Goal: Information Seeking & Learning: Understand process/instructions

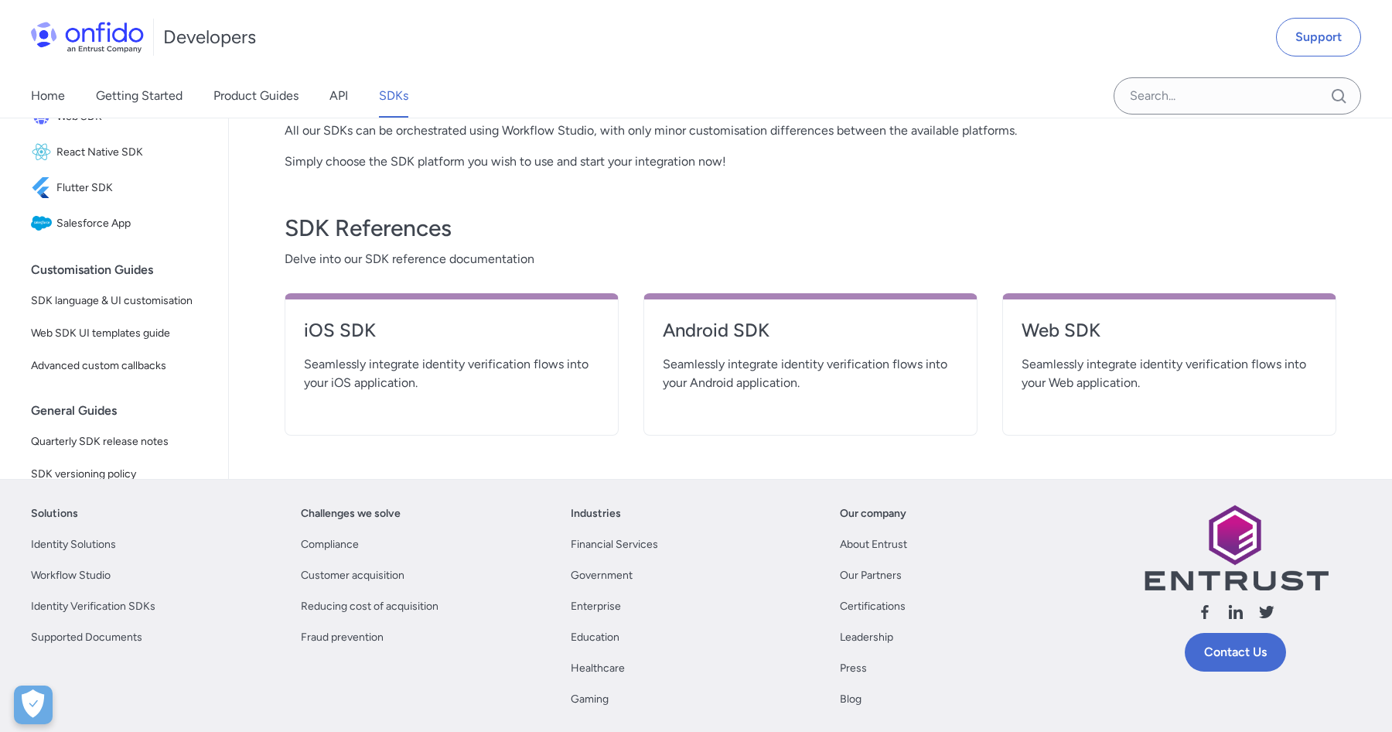
click at [1111, 373] on span "Seamlessly integrate identity verification flows into your Web application." at bounding box center [1169, 373] width 295 height 37
click at [1068, 324] on h4 "Web SDK" at bounding box center [1169, 330] width 295 height 25
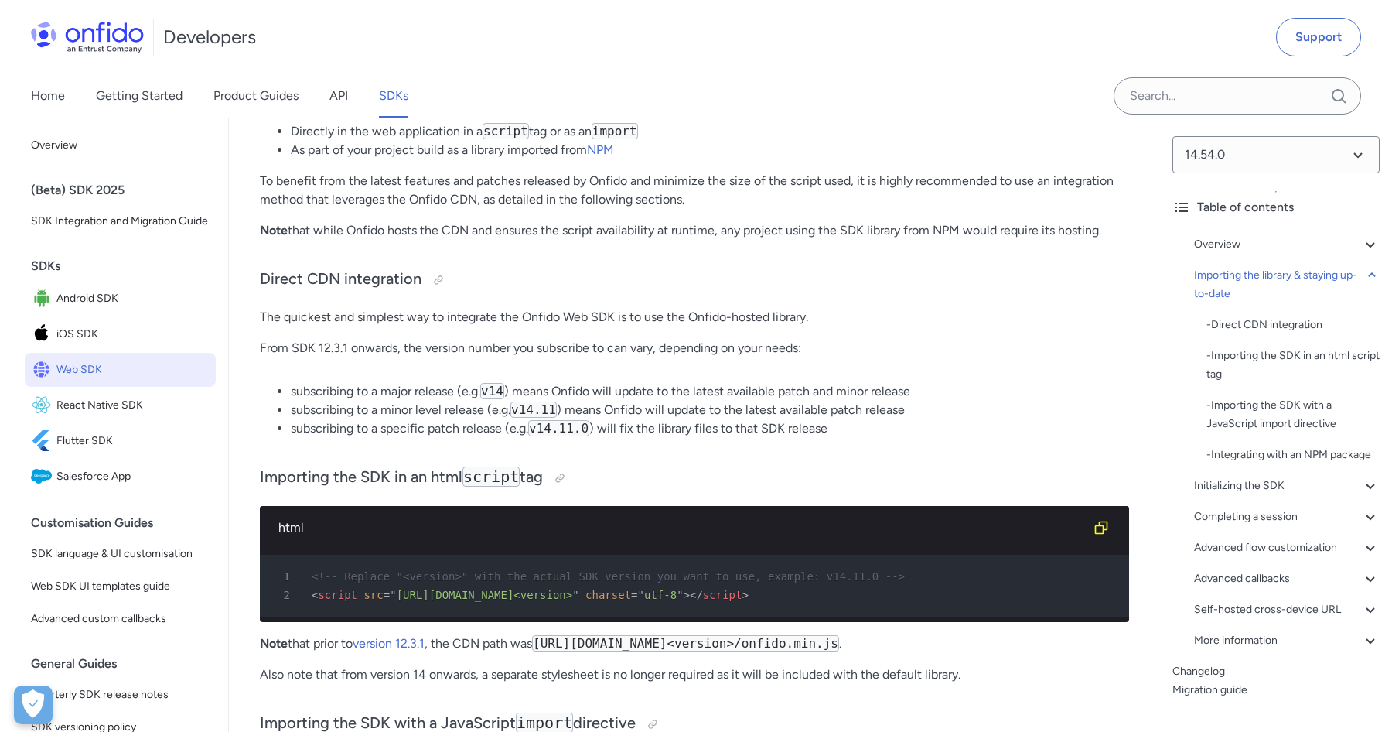
scroll to position [1263, 0]
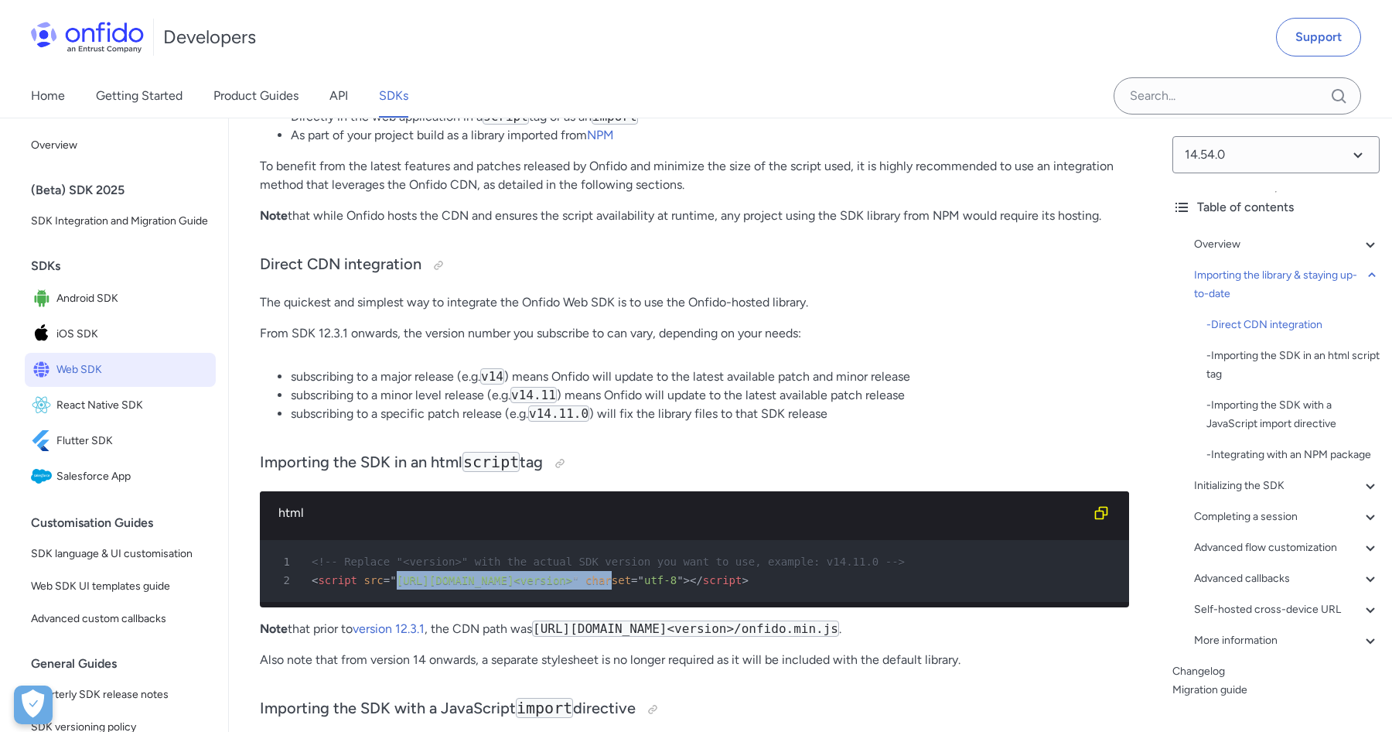
drag, startPoint x: 395, startPoint y: 580, endPoint x: 644, endPoint y: 580, distance: 249.0
click at [644, 580] on div "2 < script src = " https://sdk.onfido.com/<version> " charset = " utf-8 " > </ …" at bounding box center [686, 580] width 841 height 19
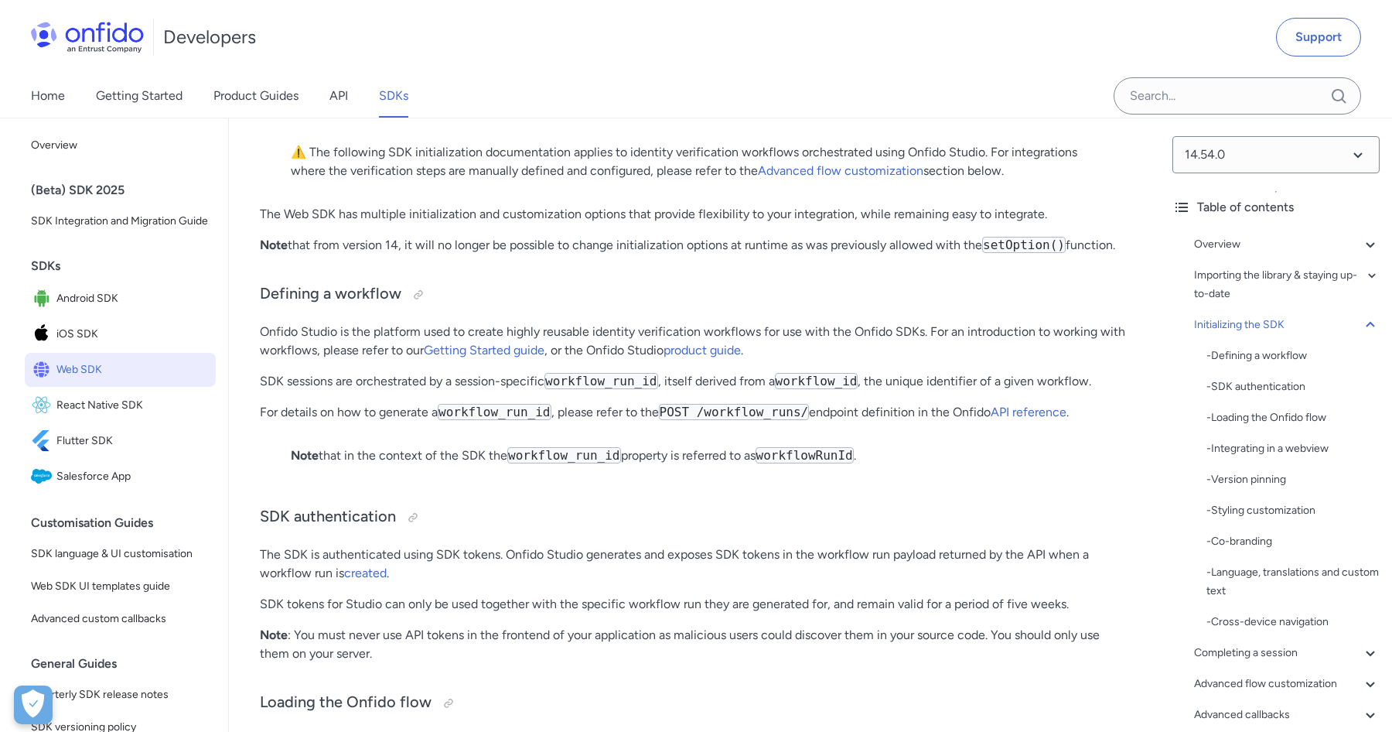
scroll to position [3019, 0]
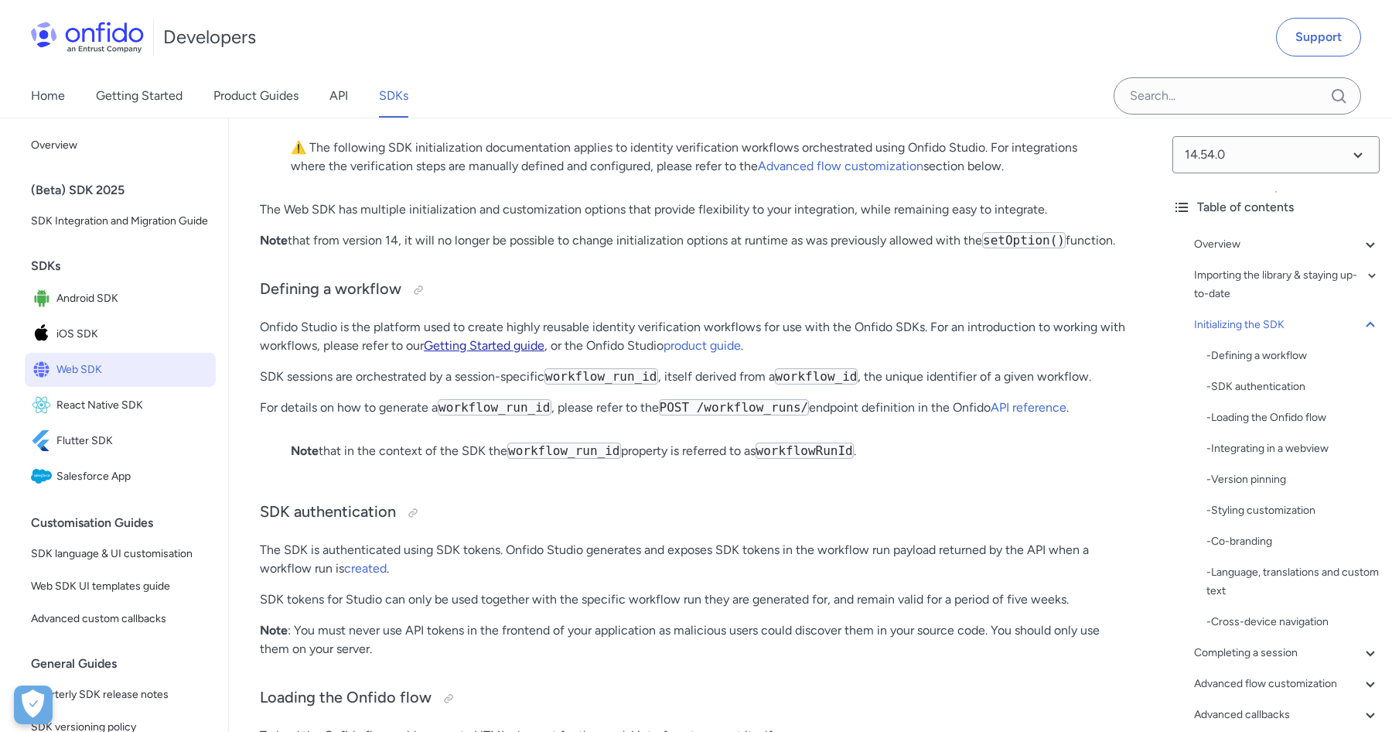
click at [464, 353] on link "Getting Started guide" at bounding box center [484, 345] width 121 height 15
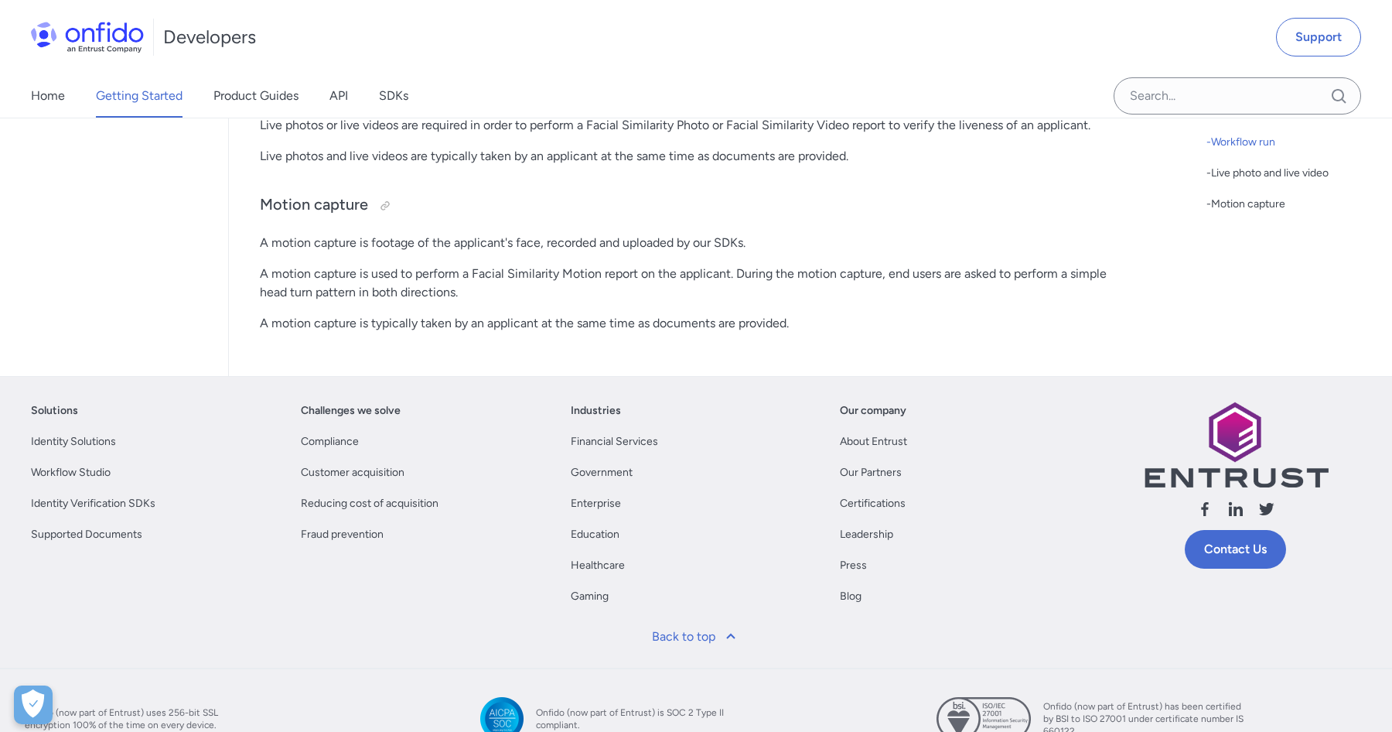
scroll to position [4441, 0]
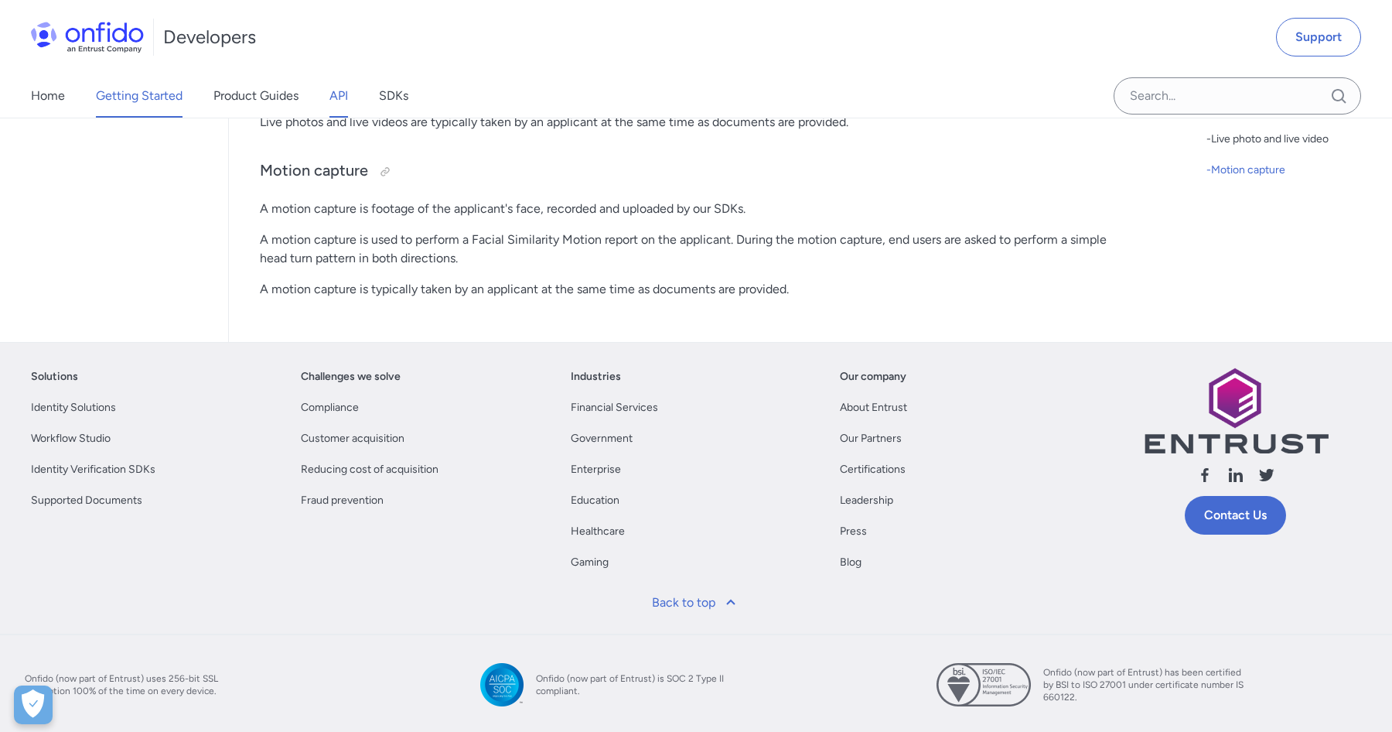
click at [336, 89] on link "API" at bounding box center [338, 95] width 19 height 43
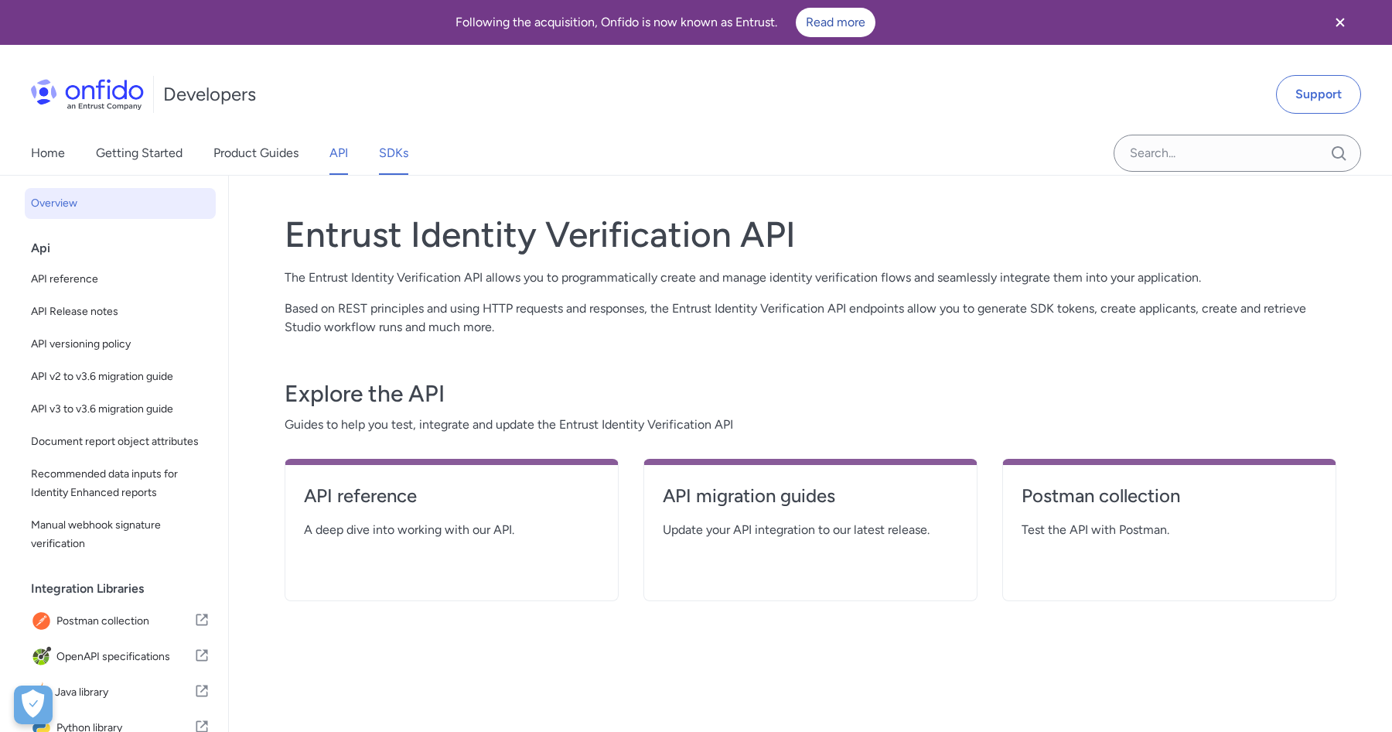
click at [406, 152] on link "SDKs" at bounding box center [393, 152] width 29 height 43
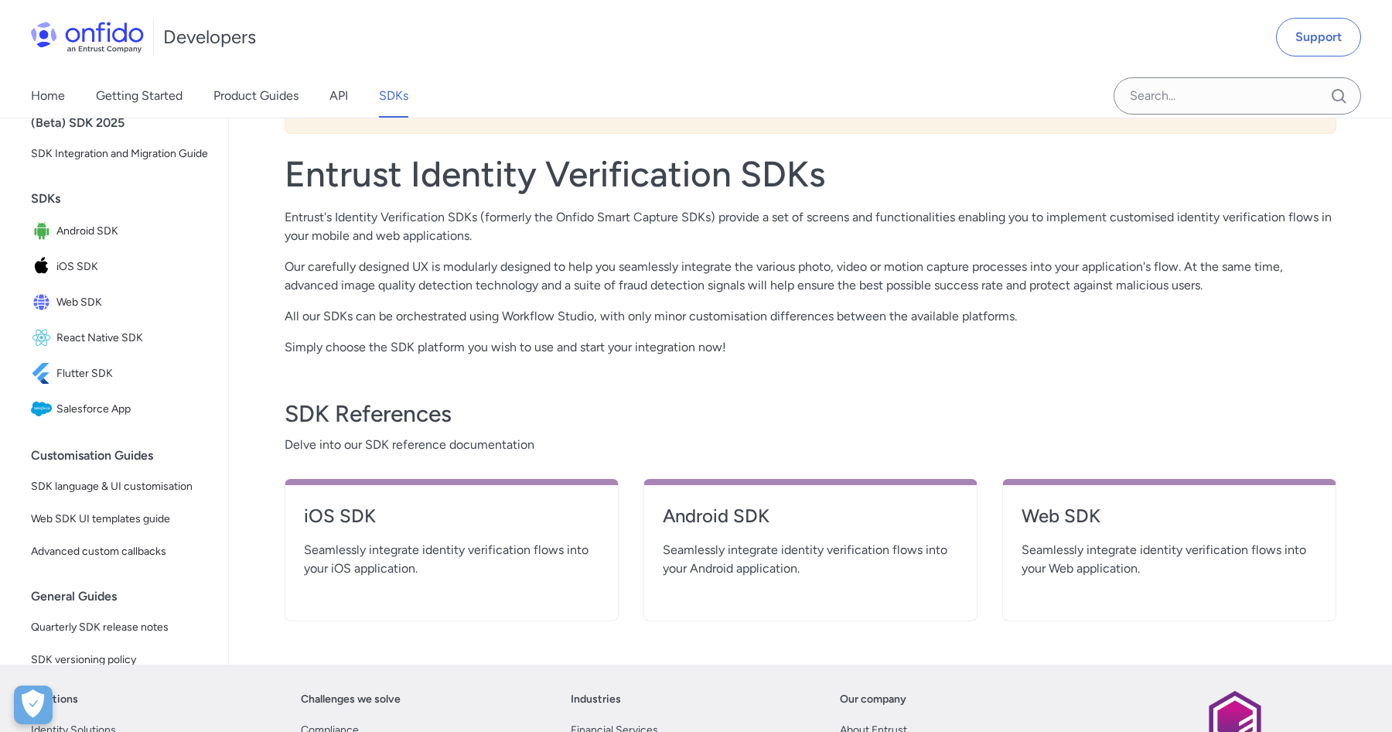
scroll to position [336, 0]
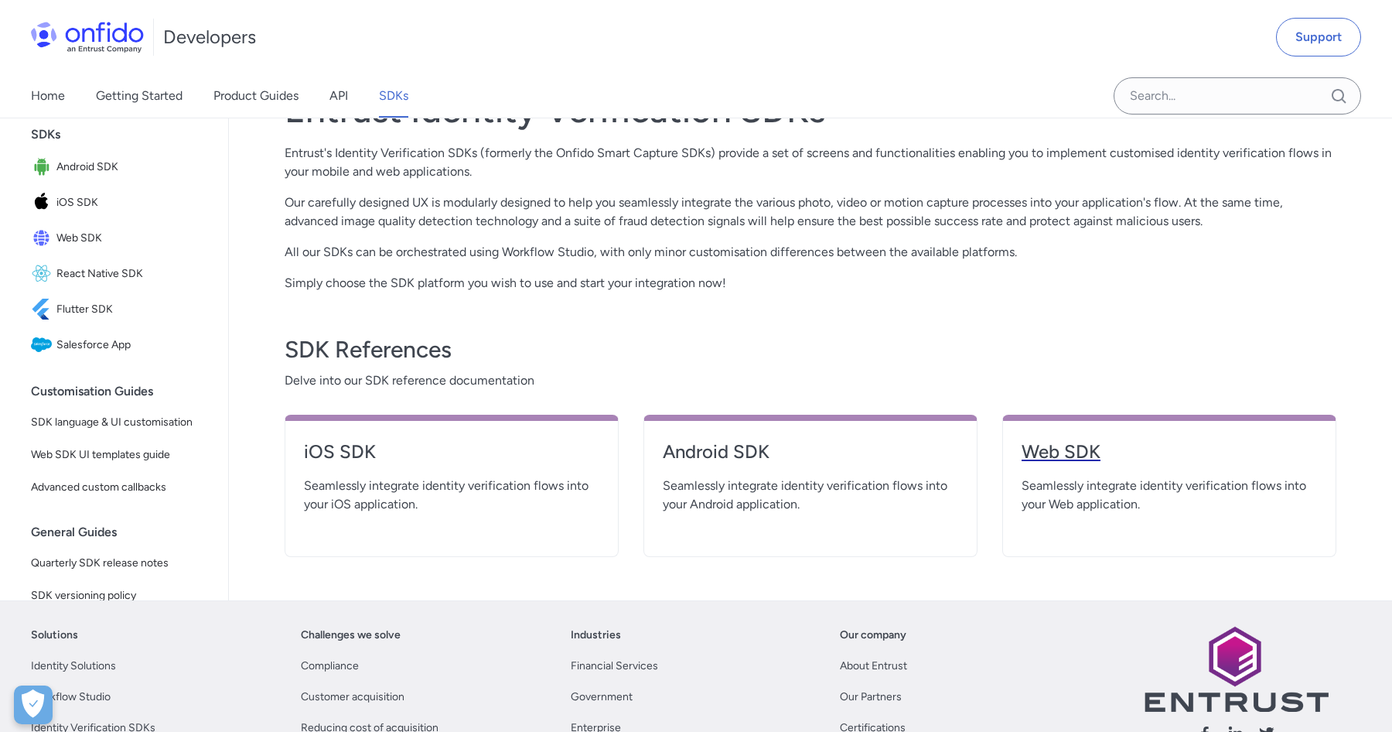
click at [1077, 442] on h4 "Web SDK" at bounding box center [1169, 451] width 295 height 25
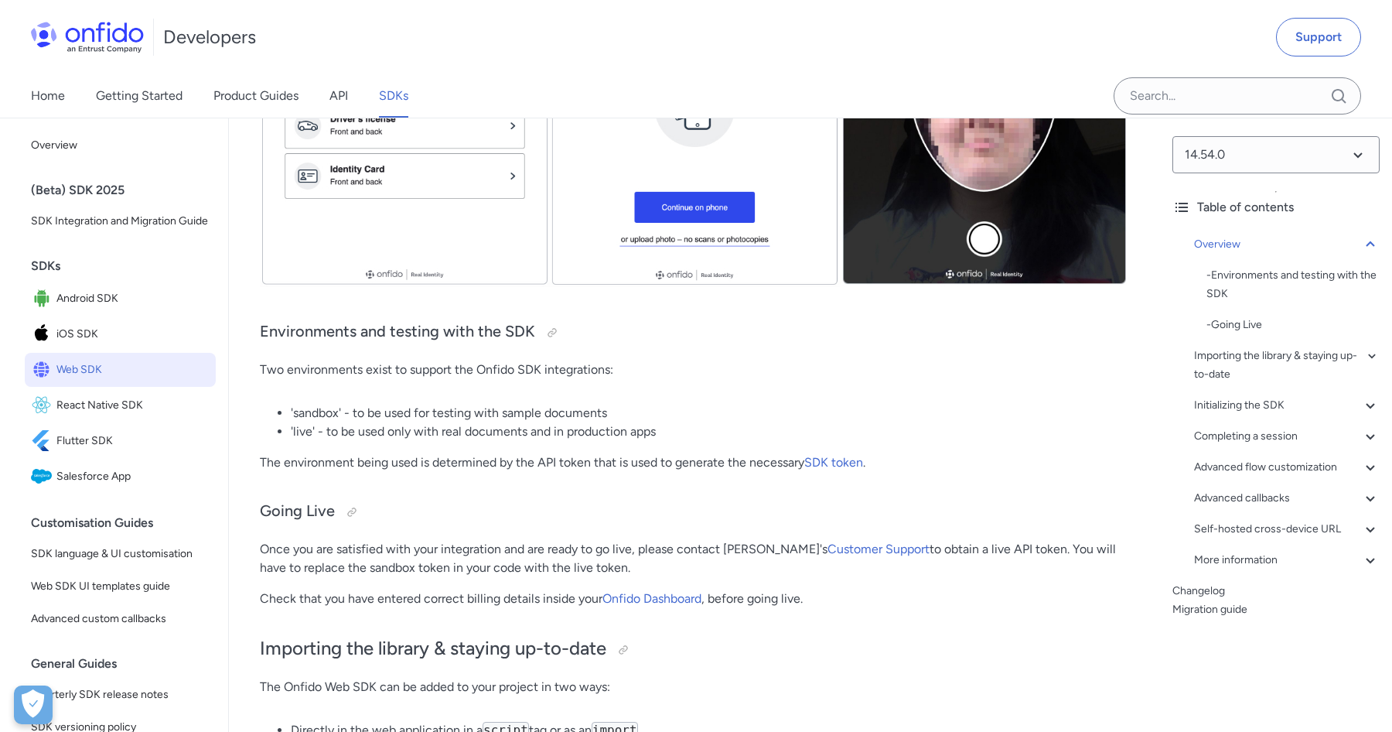
scroll to position [653, 0]
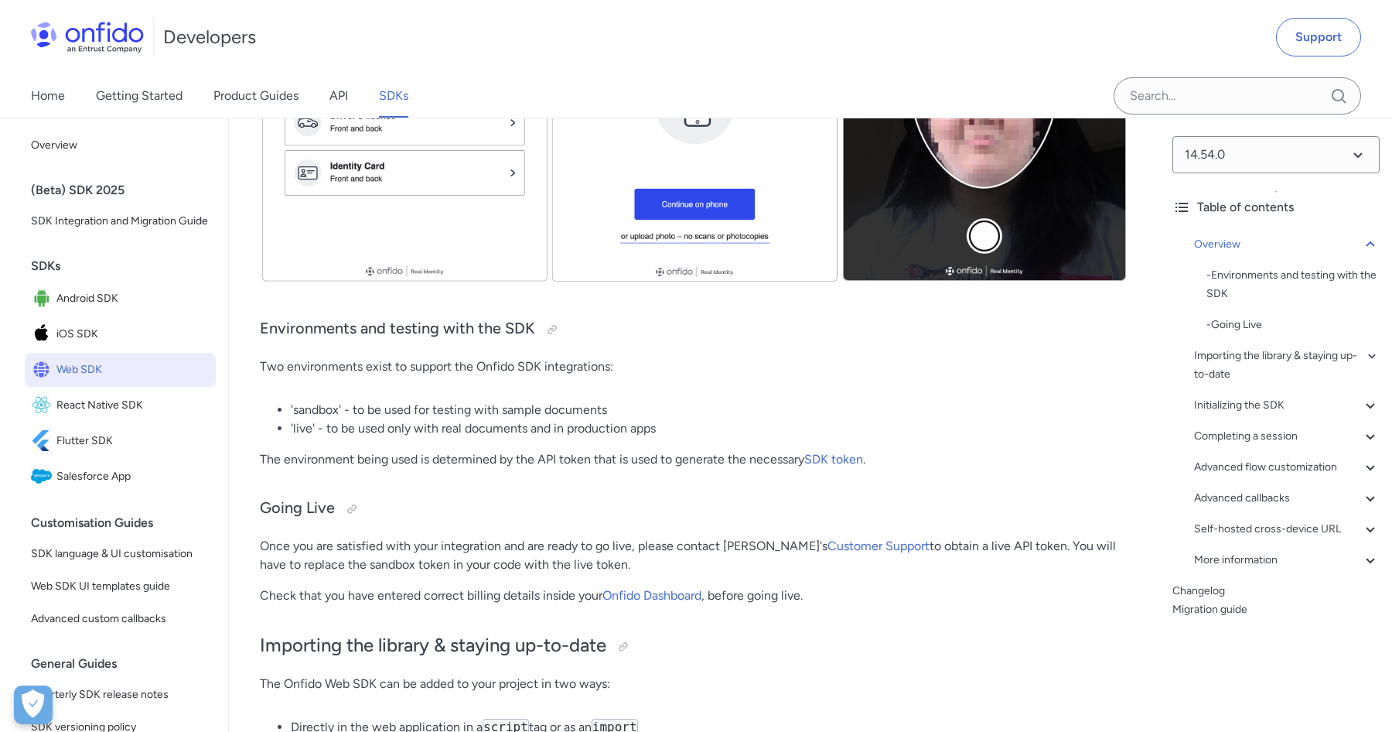
click at [316, 412] on li "'sandbox' - to be used for testing with sample documents" at bounding box center [710, 410] width 838 height 19
copy li "sandbox"
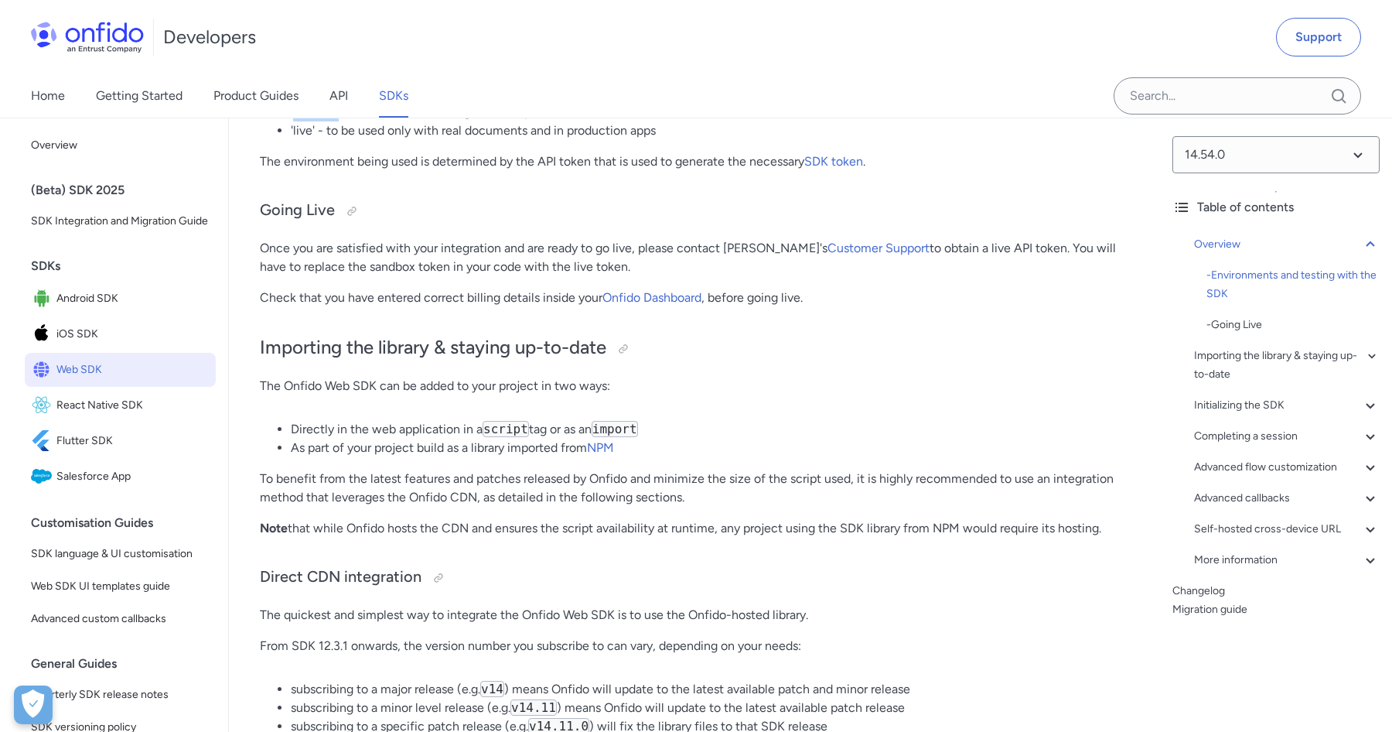
scroll to position [961, 0]
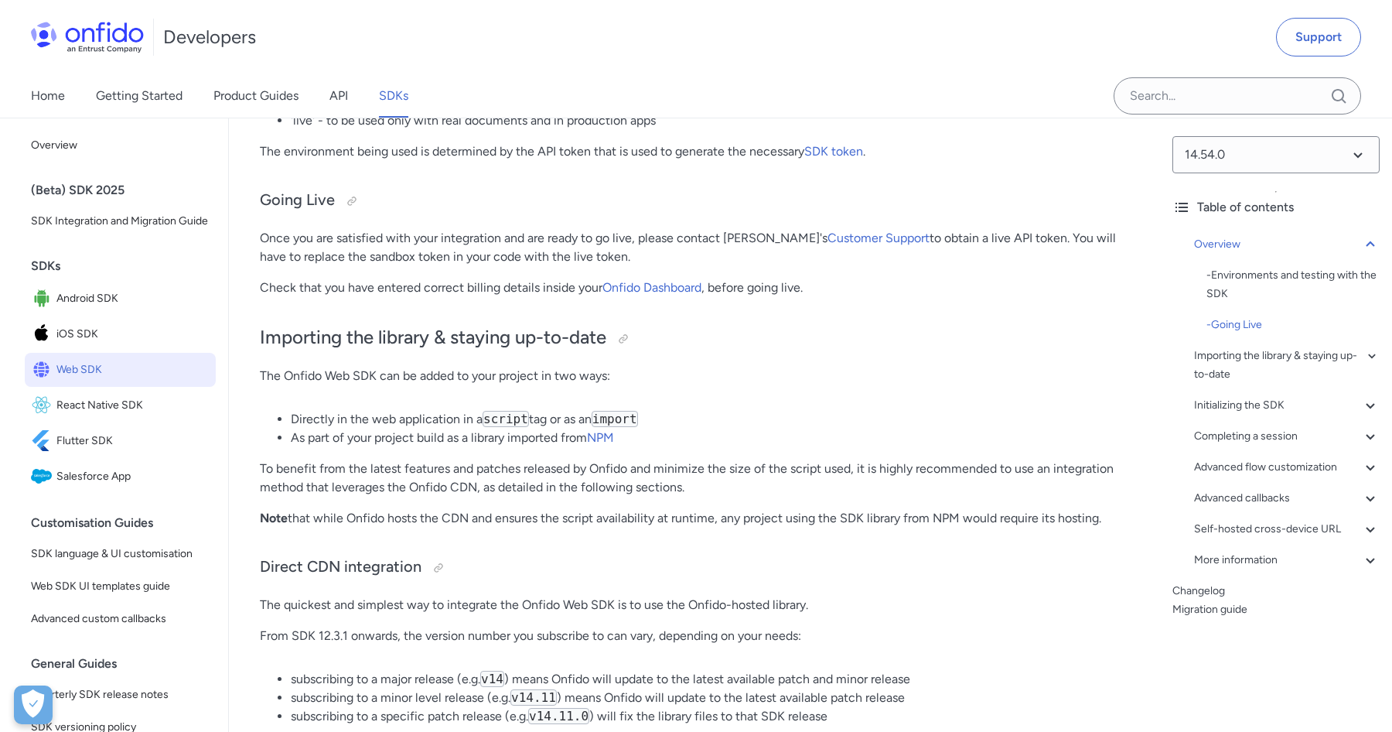
click at [397, 437] on li "As part of your project build as a library imported from NPM" at bounding box center [710, 437] width 838 height 19
click at [425, 434] on li "As part of your project build as a library imported from NPM" at bounding box center [710, 437] width 838 height 19
click at [502, 434] on li "As part of your project build as a library imported from NPM" at bounding box center [710, 437] width 838 height 19
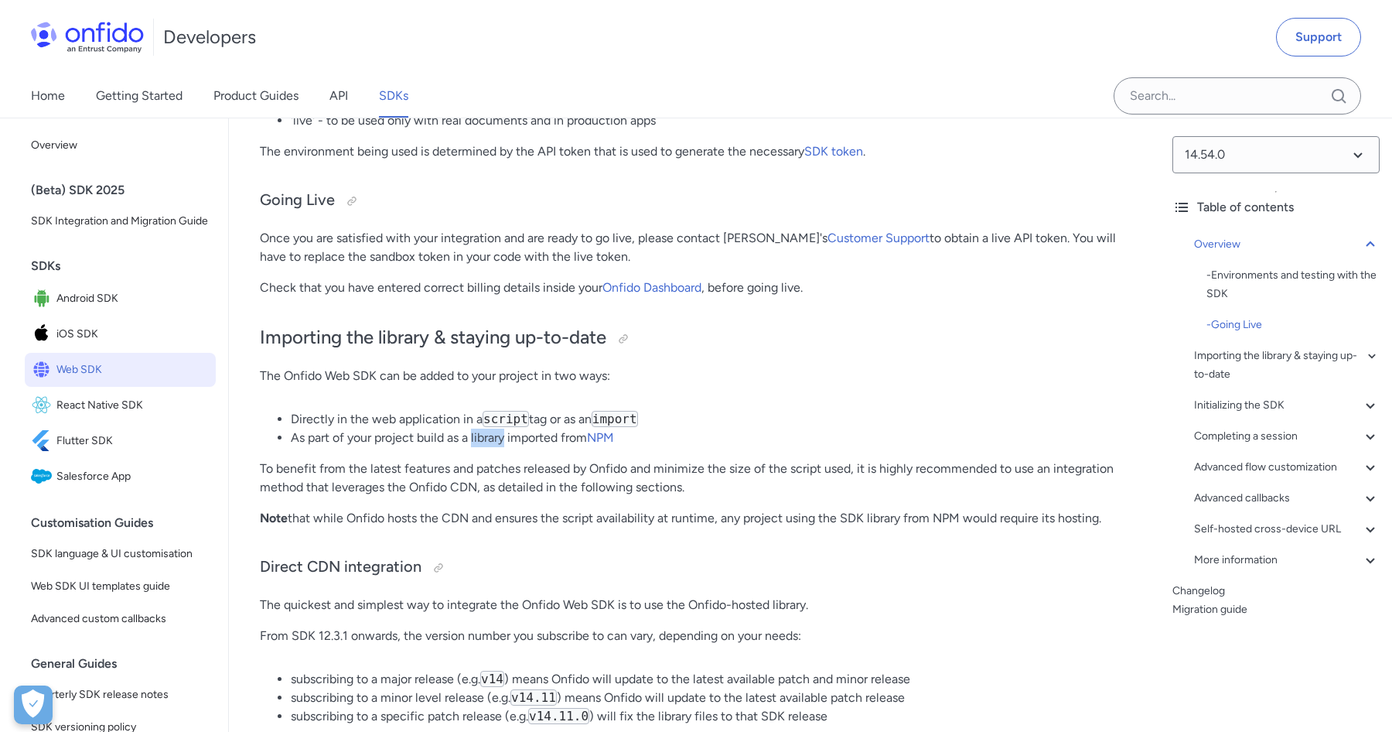
click at [502, 434] on li "As part of your project build as a library imported from NPM" at bounding box center [710, 437] width 838 height 19
click at [521, 435] on li "As part of your project build as a library imported from NPM" at bounding box center [710, 437] width 838 height 19
click at [572, 437] on li "As part of your project build as a library imported from NPM" at bounding box center [710, 437] width 838 height 19
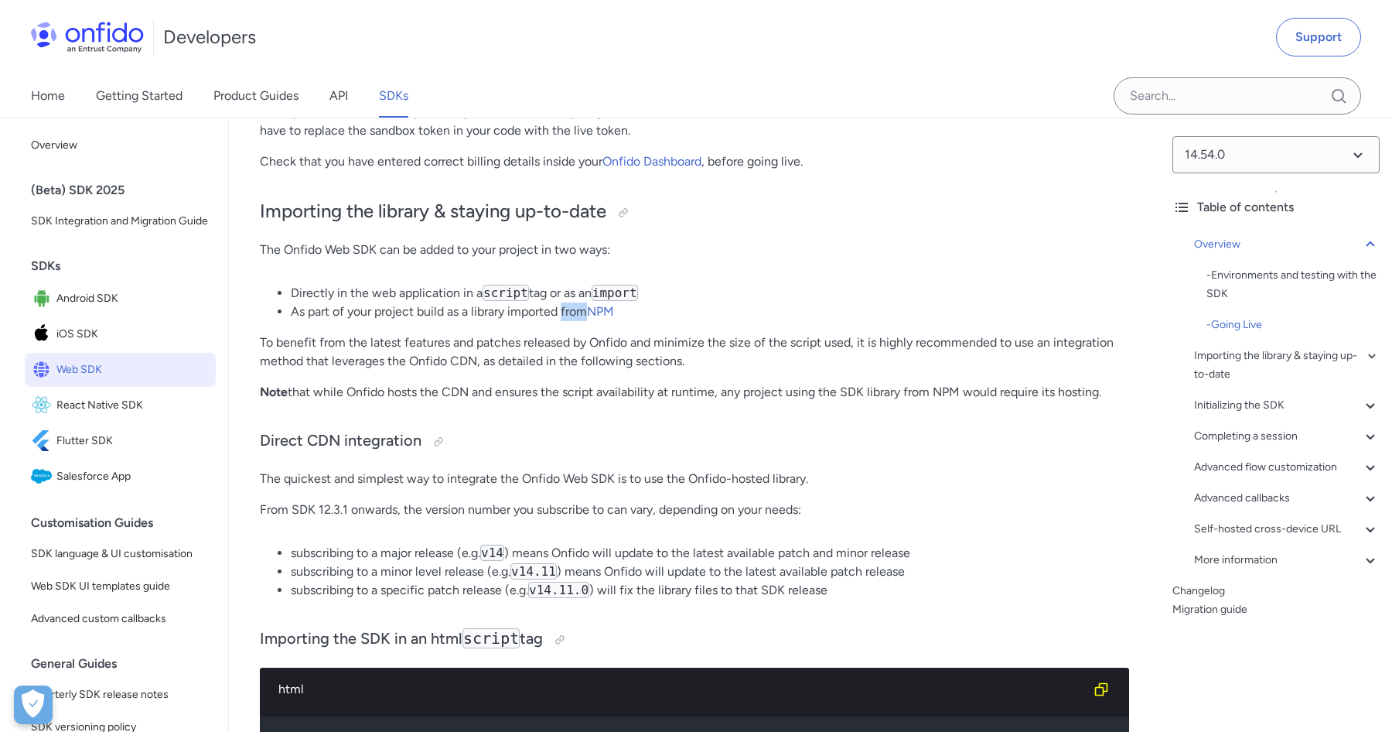
scroll to position [1110, 0]
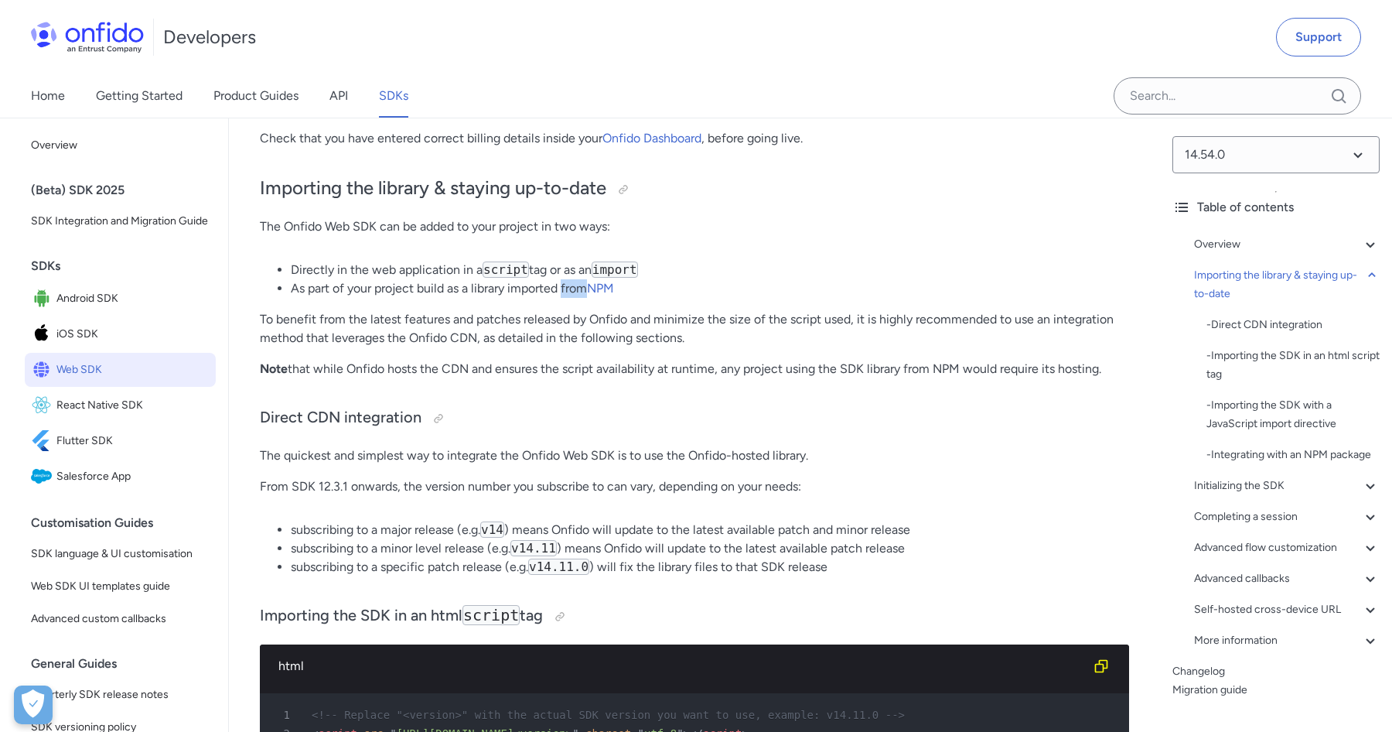
drag, startPoint x: 341, startPoint y: 362, endPoint x: 746, endPoint y: 384, distance: 405.1
click at [729, 411] on h3 "Direct CDN integration" at bounding box center [694, 418] width 869 height 25
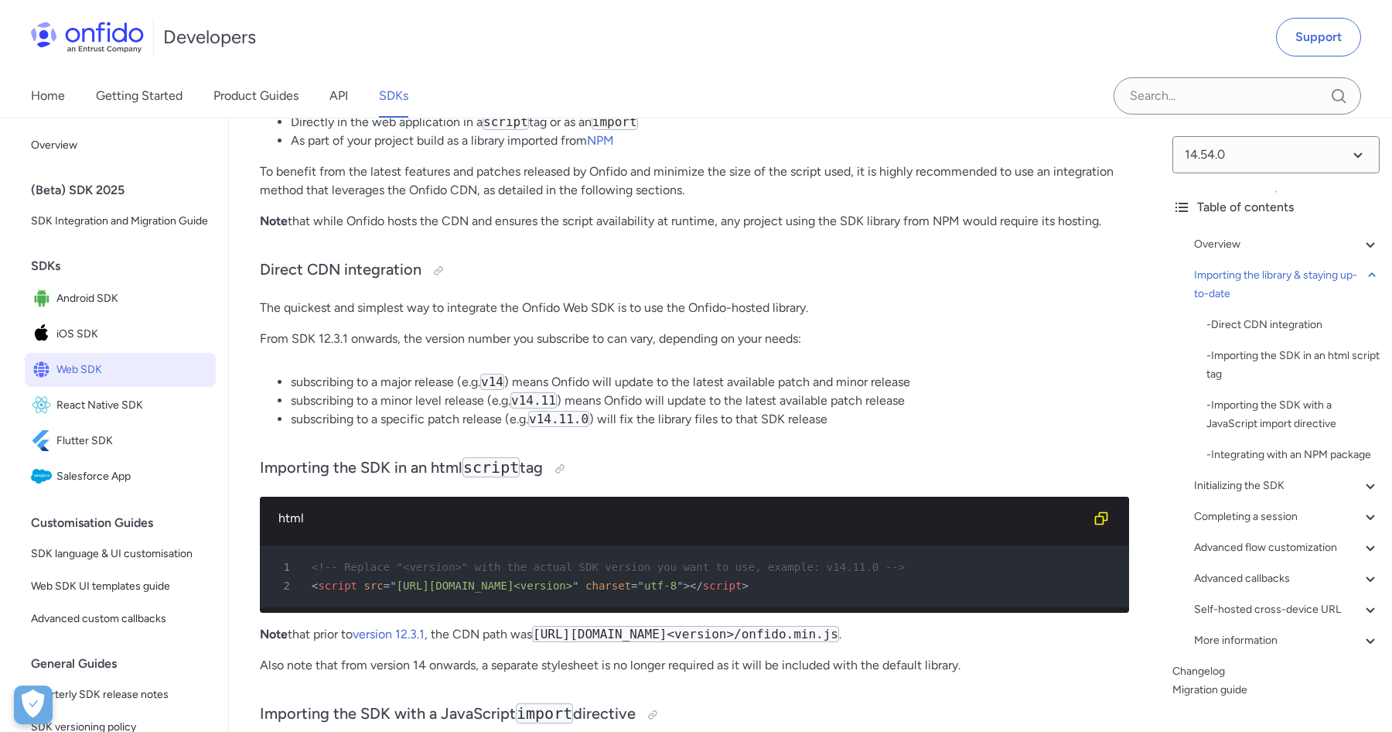
scroll to position [1265, 0]
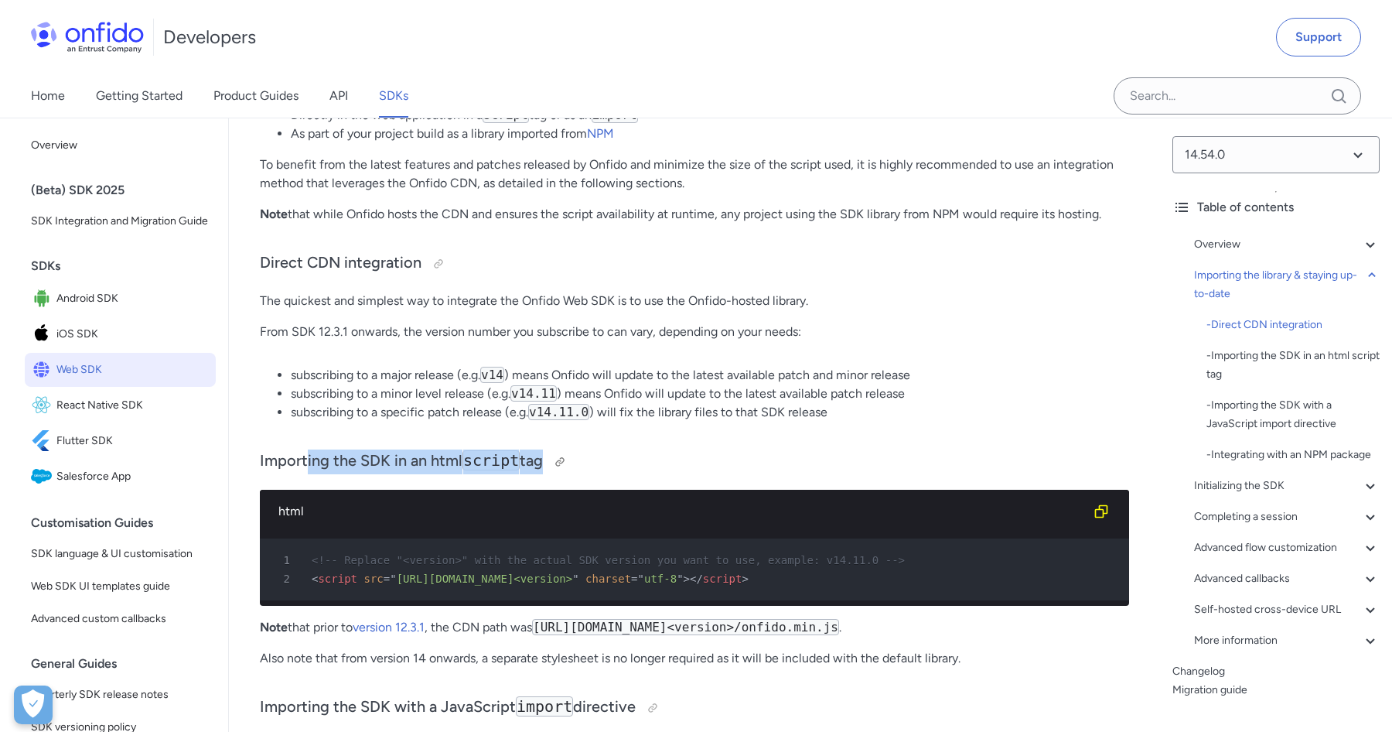
drag, startPoint x: 304, startPoint y: 457, endPoint x: 693, endPoint y: 459, distance: 389.0
click at [693, 459] on h3 "Importing the SDK in an html script tag" at bounding box center [694, 461] width 869 height 25
click at [665, 450] on h3 "Importing the SDK in an html script tag" at bounding box center [694, 461] width 869 height 25
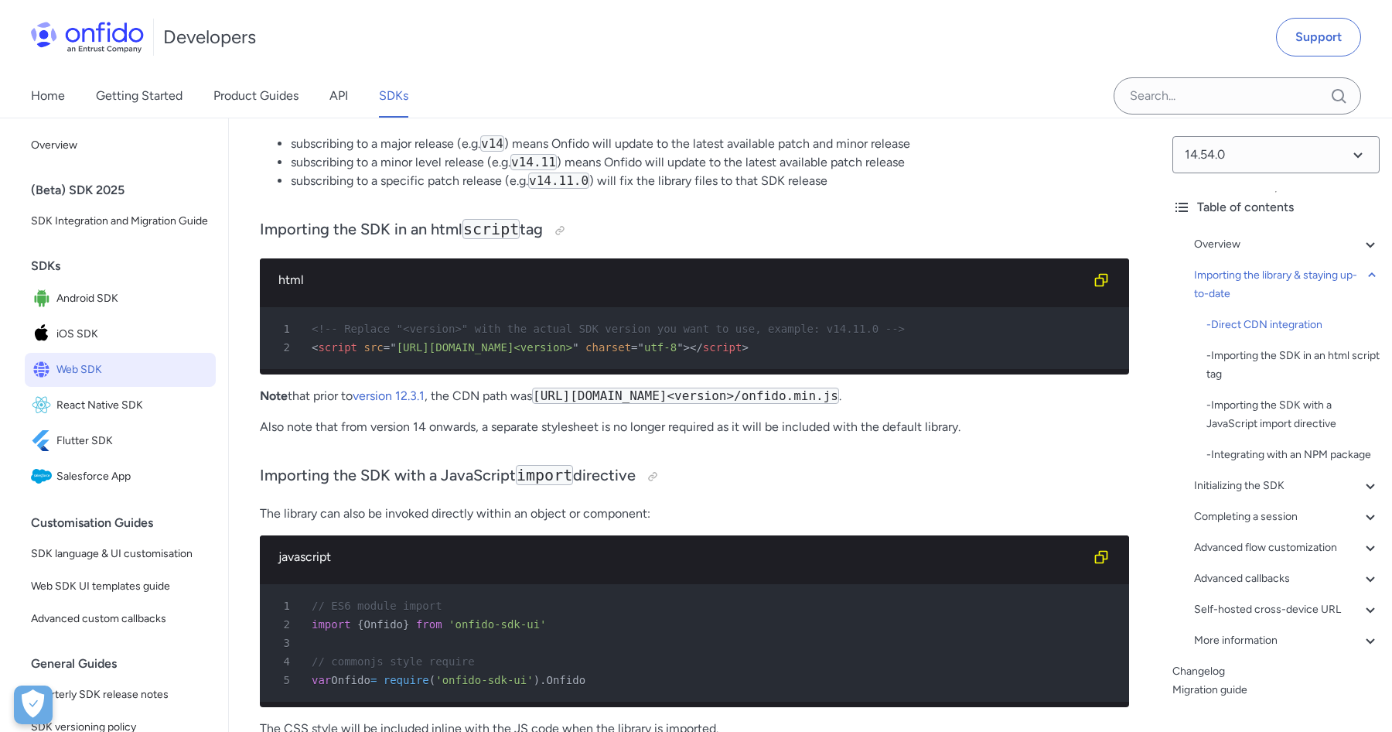
scroll to position [1505, 0]
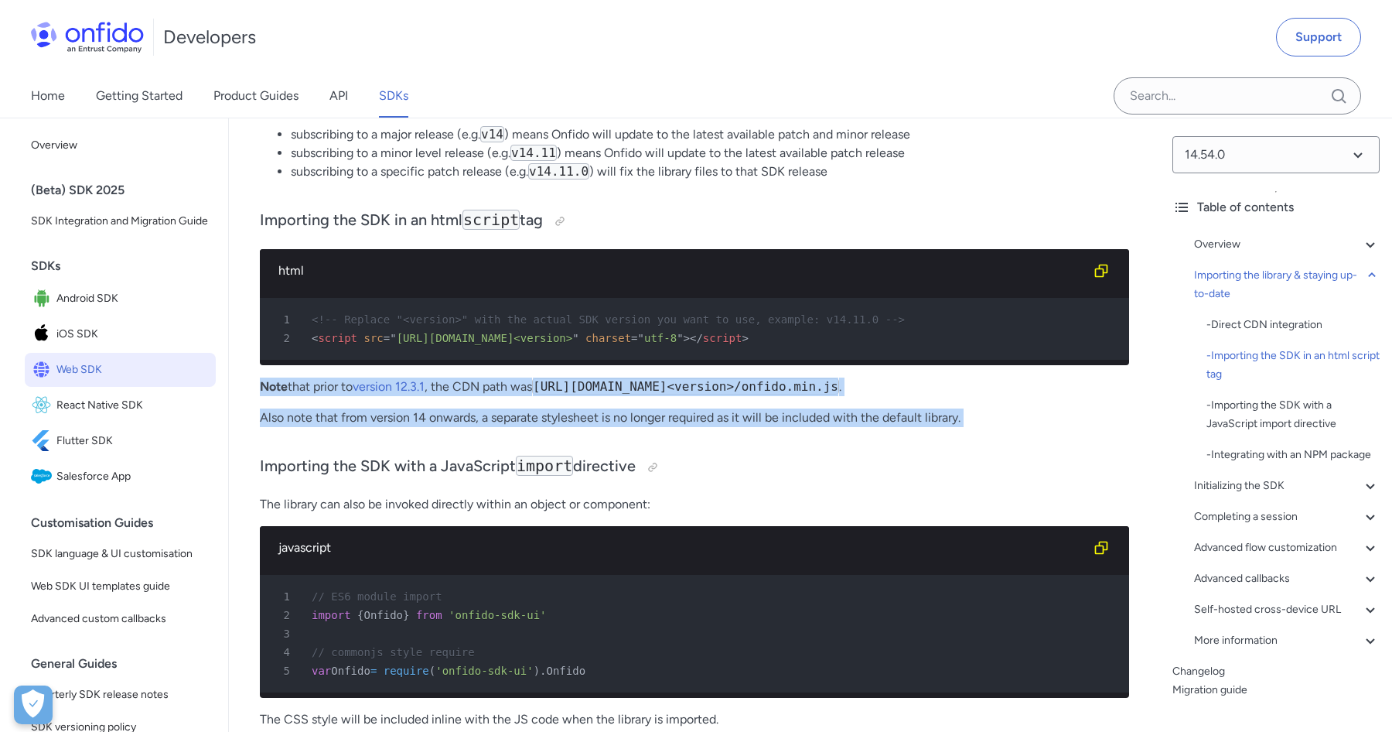
drag, startPoint x: 264, startPoint y: 386, endPoint x: 661, endPoint y: 451, distance: 402.8
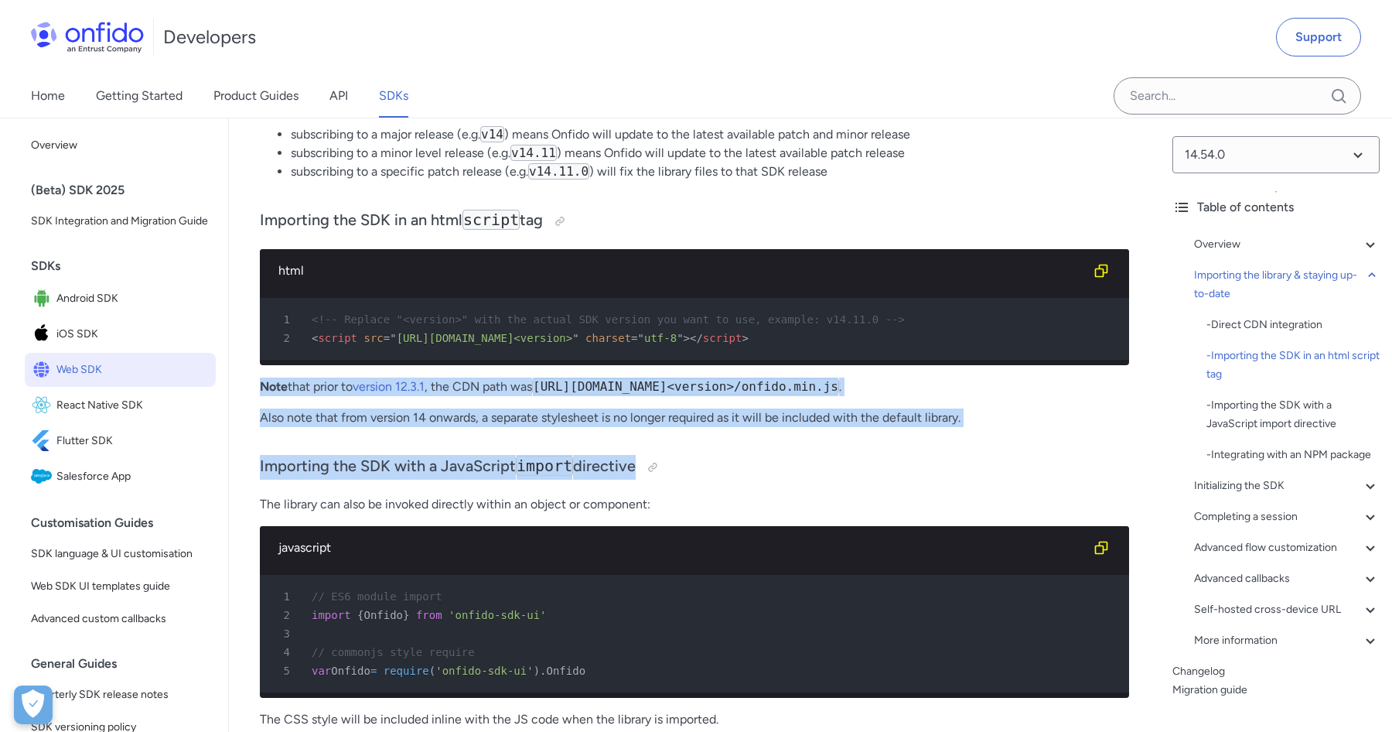
drag, startPoint x: 721, startPoint y: 474, endPoint x: 262, endPoint y: 387, distance: 466.9
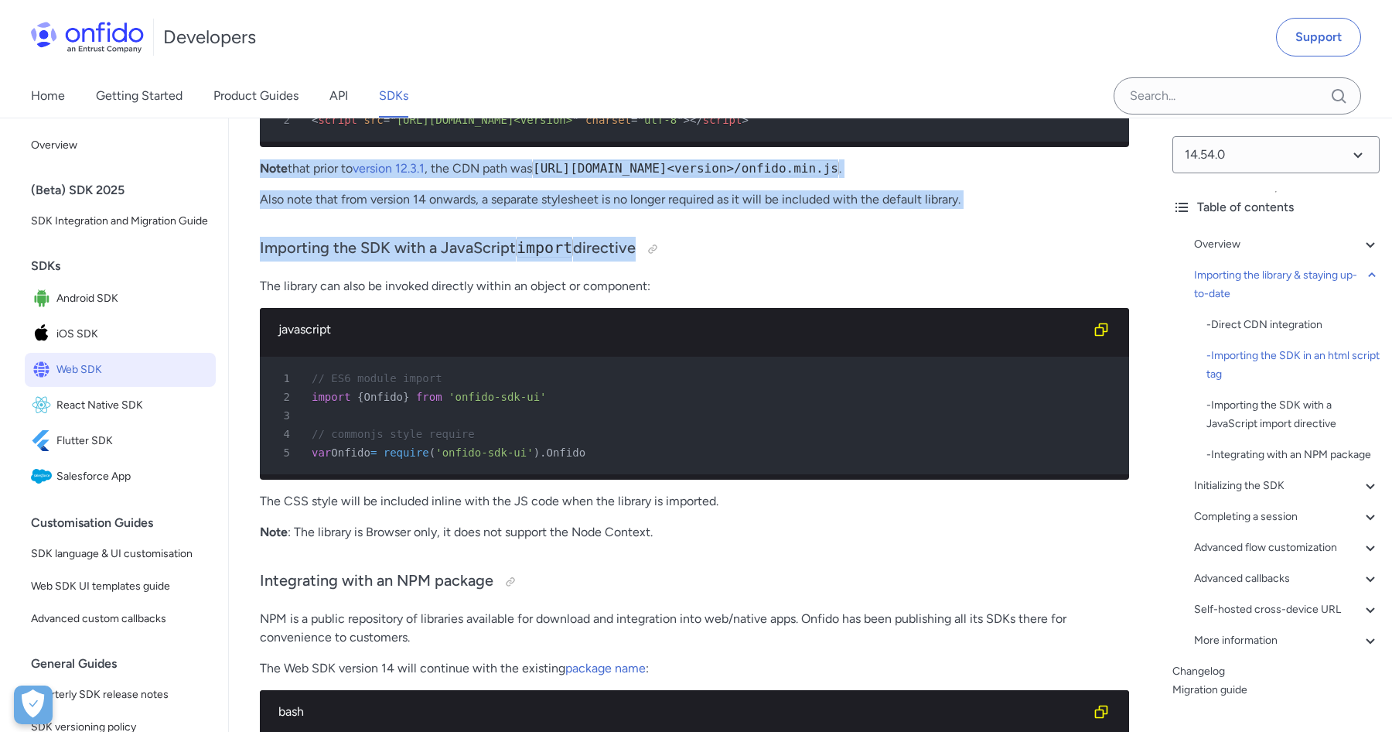
scroll to position [1761, 0]
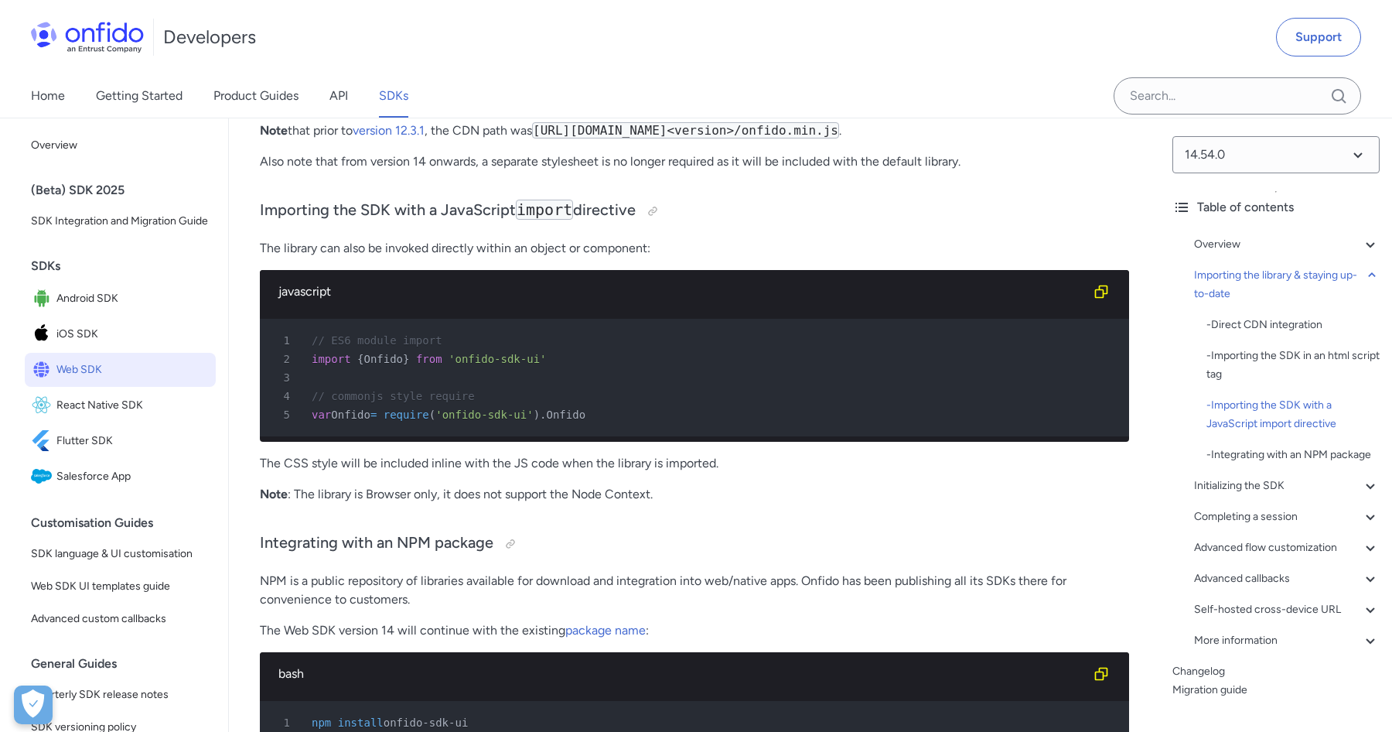
click at [483, 464] on p "The CSS style will be included inline with the JS code when the library is impo…" at bounding box center [694, 463] width 869 height 19
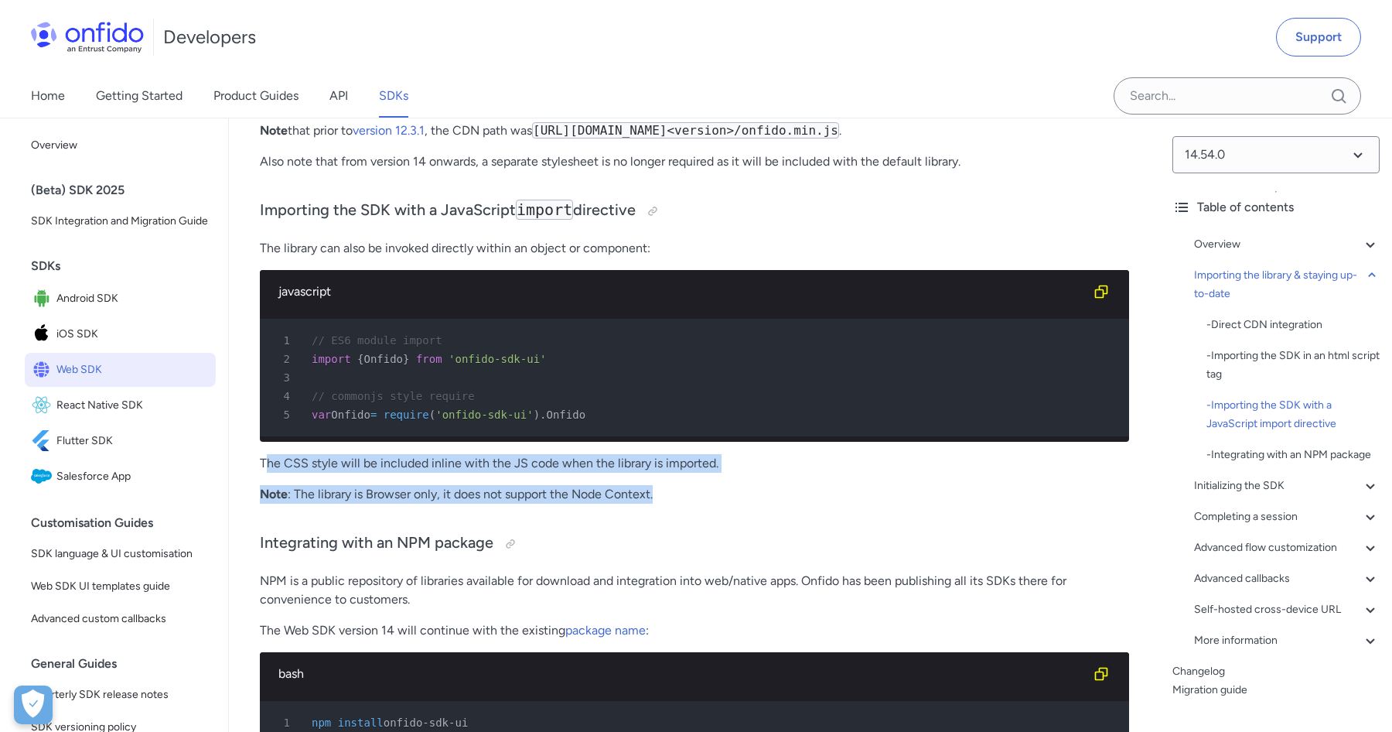
drag, startPoint x: 268, startPoint y: 462, endPoint x: 678, endPoint y: 514, distance: 412.4
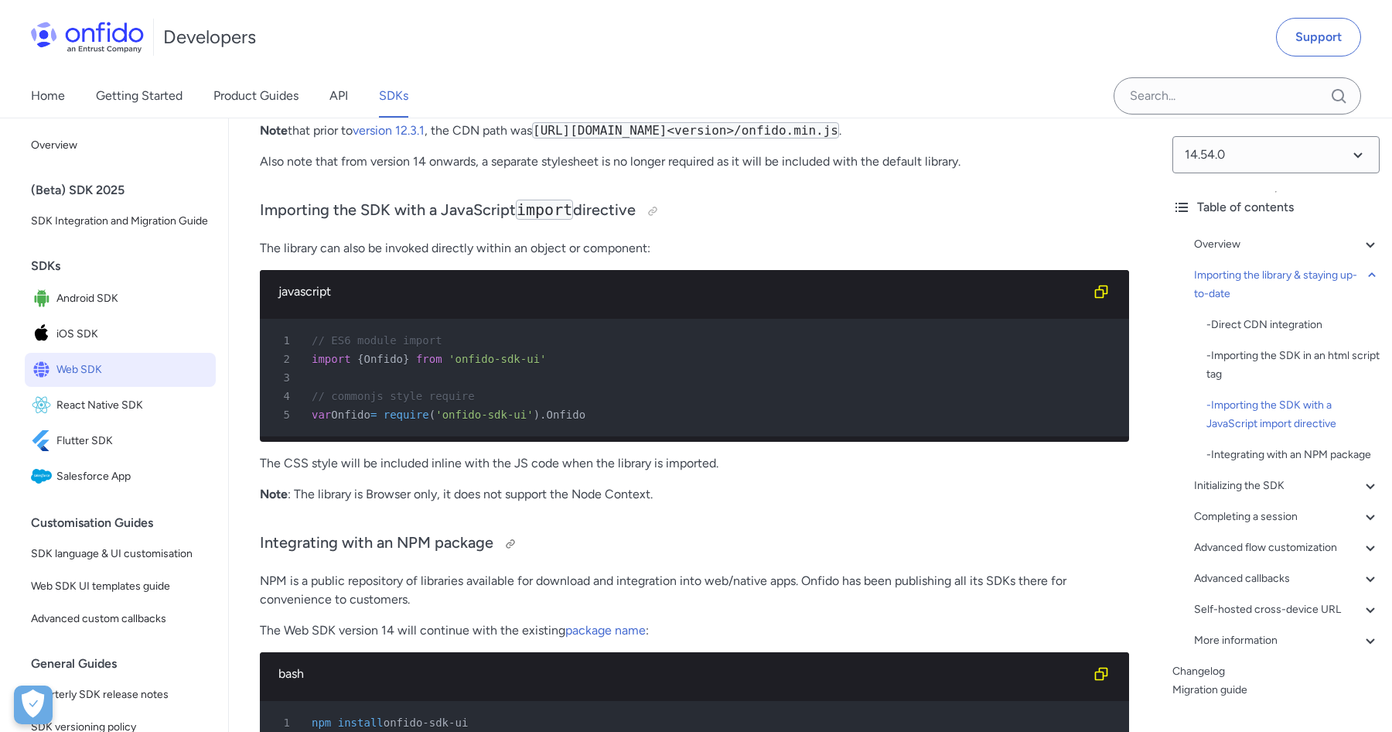
click at [607, 535] on h3 "Integrating with an NPM package" at bounding box center [694, 543] width 869 height 25
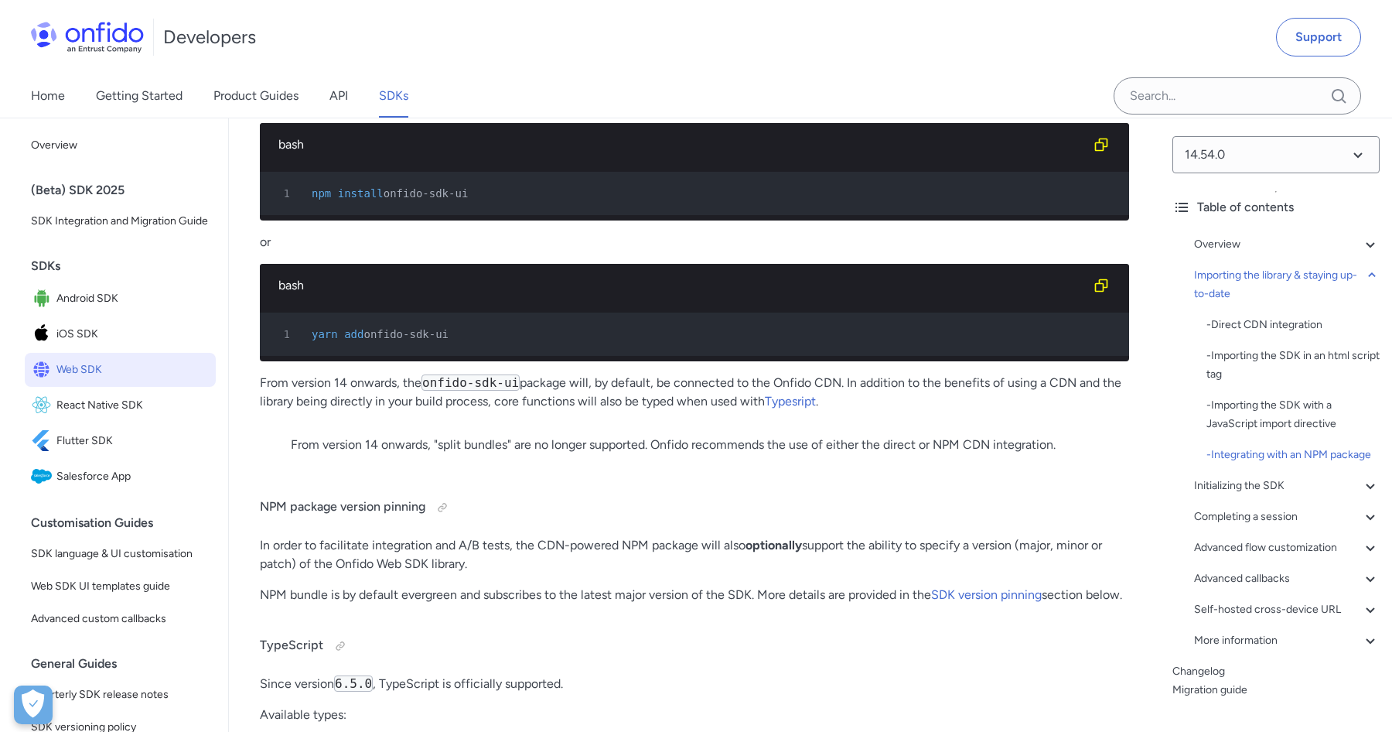
scroll to position [2306, 0]
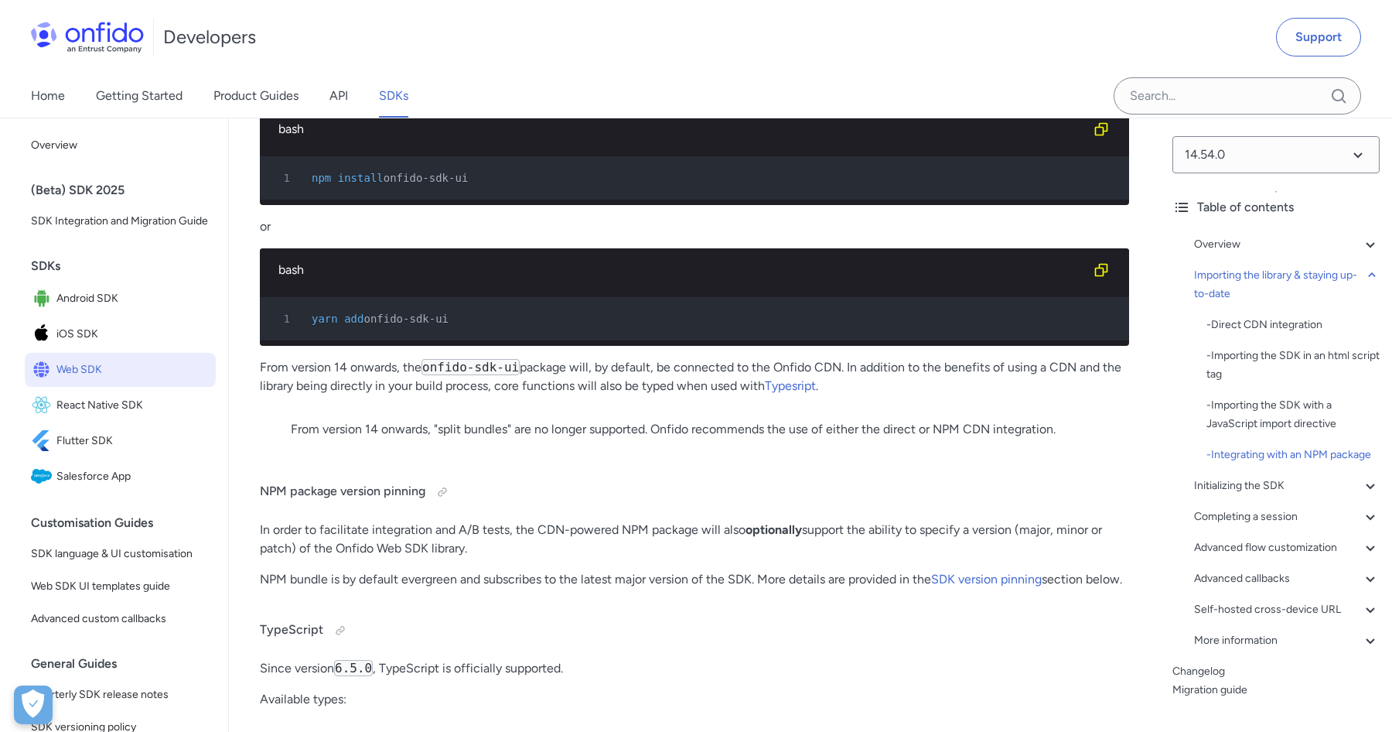
click at [789, 367] on p "From version 14 onwards, the onfido-sdk-ui package will, by default, be connect…" at bounding box center [694, 376] width 869 height 37
click at [838, 371] on p "From version 14 onwards, the onfido-sdk-ui package will, by default, be connect…" at bounding box center [694, 376] width 869 height 37
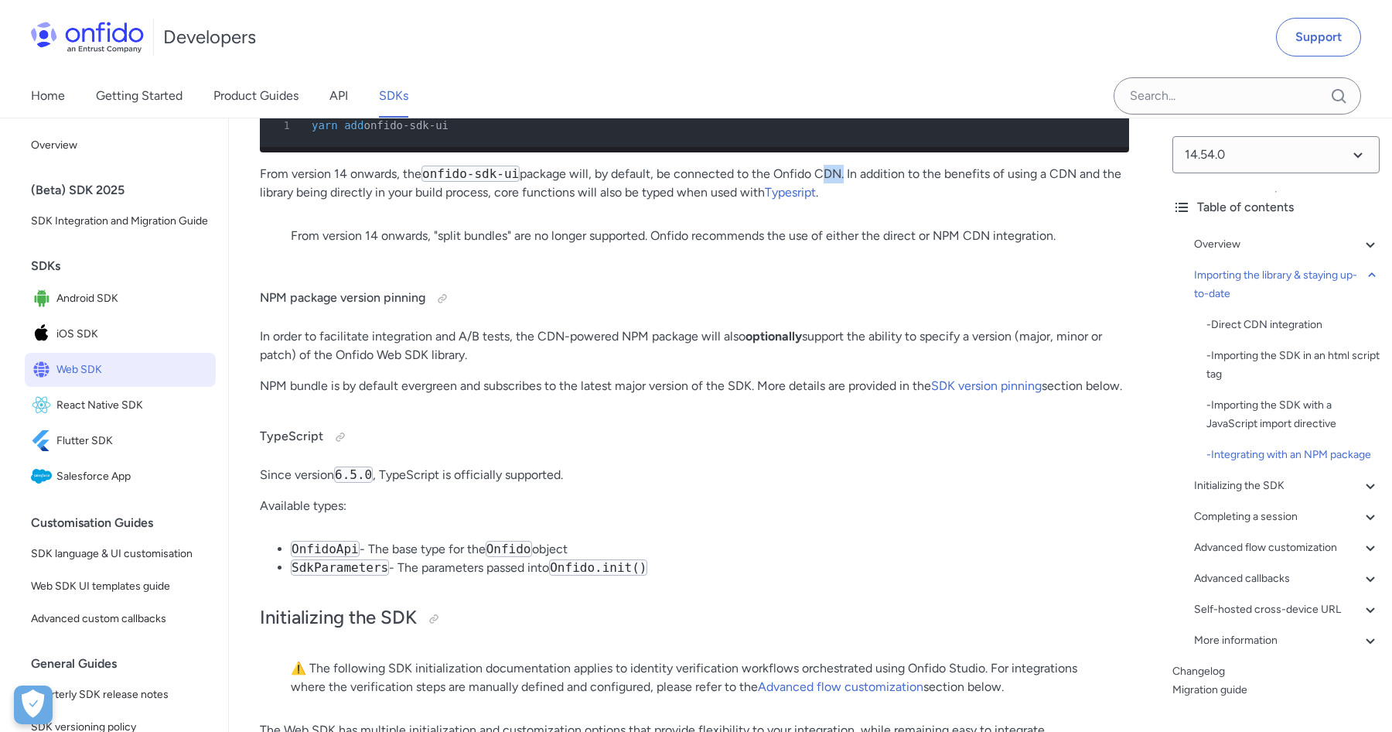
scroll to position [2504, 0]
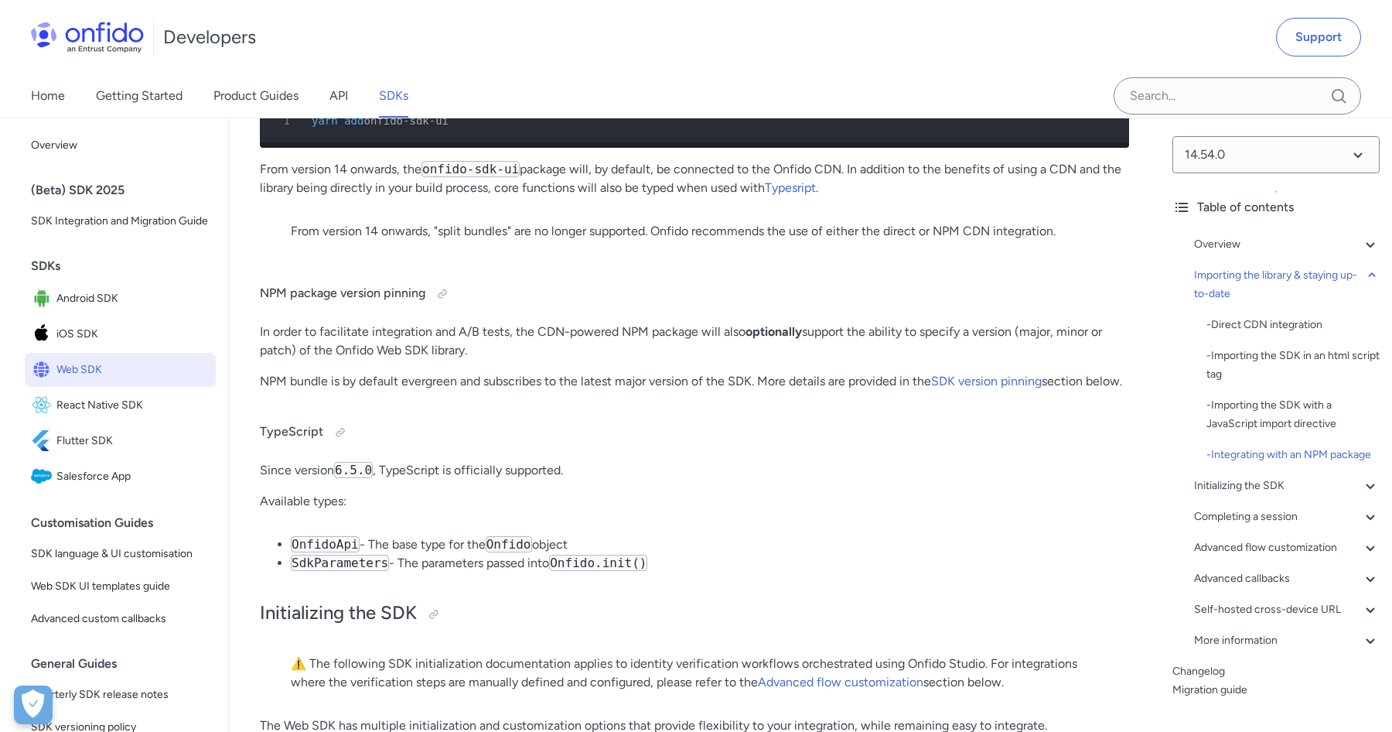
click at [504, 572] on li "SdkParameters - The parameters passed into Onfido.init()" at bounding box center [710, 563] width 838 height 19
click at [544, 572] on li "SdkParameters - The parameters passed into Onfido.init()" at bounding box center [710, 563] width 838 height 19
drag, startPoint x: 404, startPoint y: 581, endPoint x: 551, endPoint y: 588, distance: 147.1
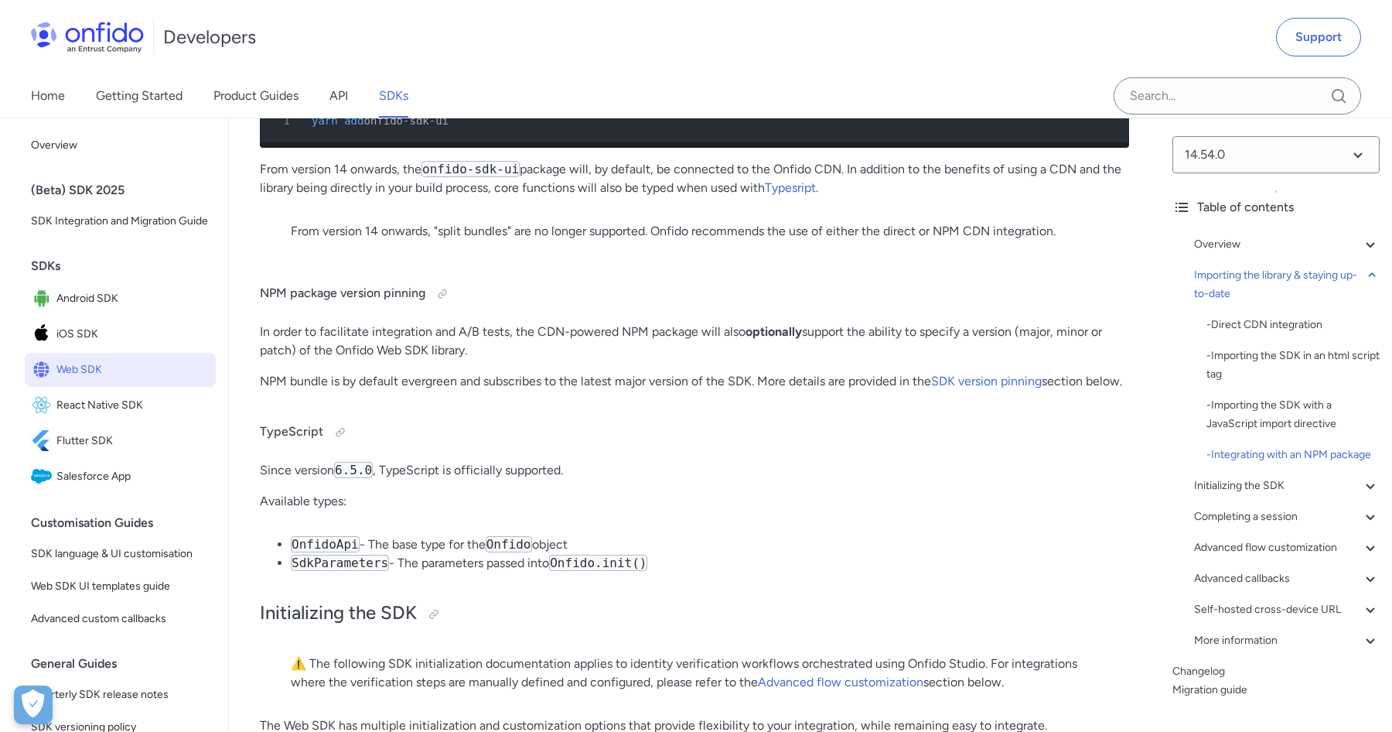
click at [551, 572] on li "SdkParameters - The parameters passed into Onfido.init()" at bounding box center [710, 563] width 838 height 19
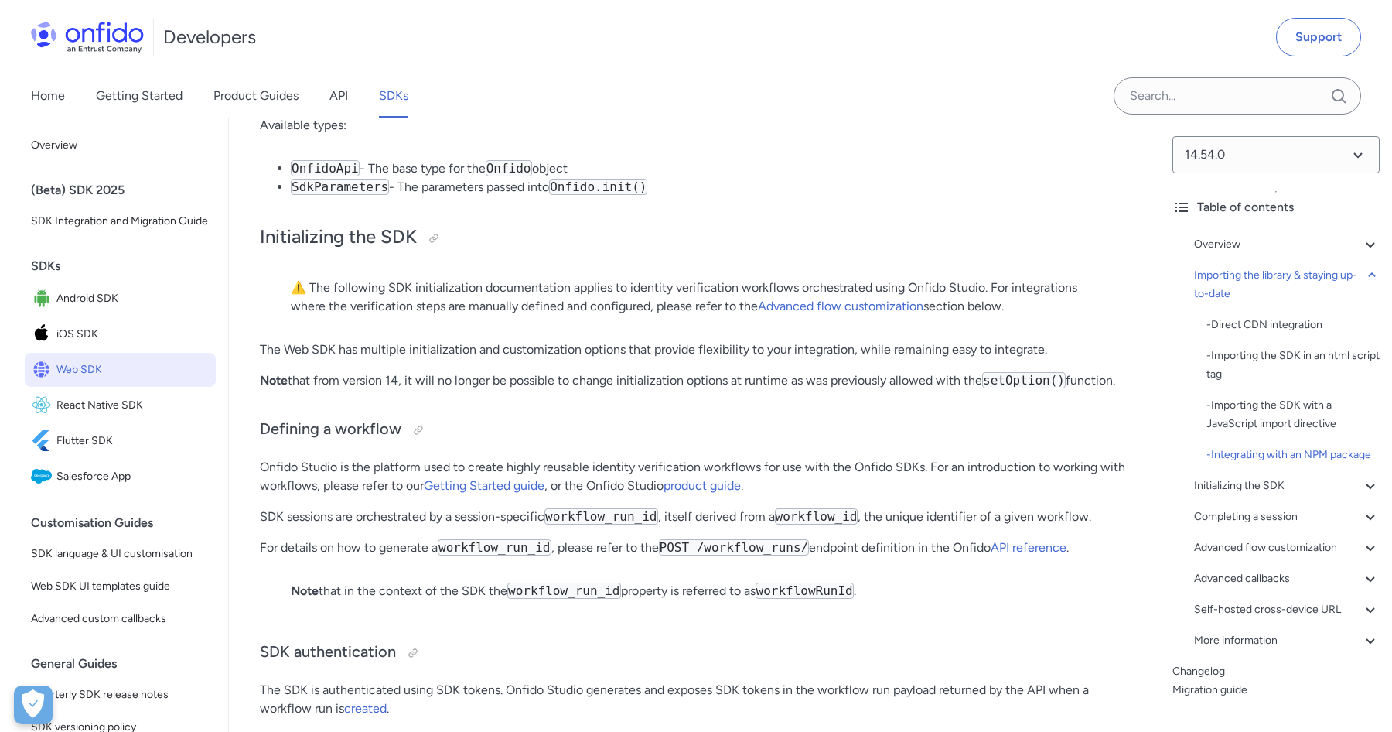
scroll to position [2897, 0]
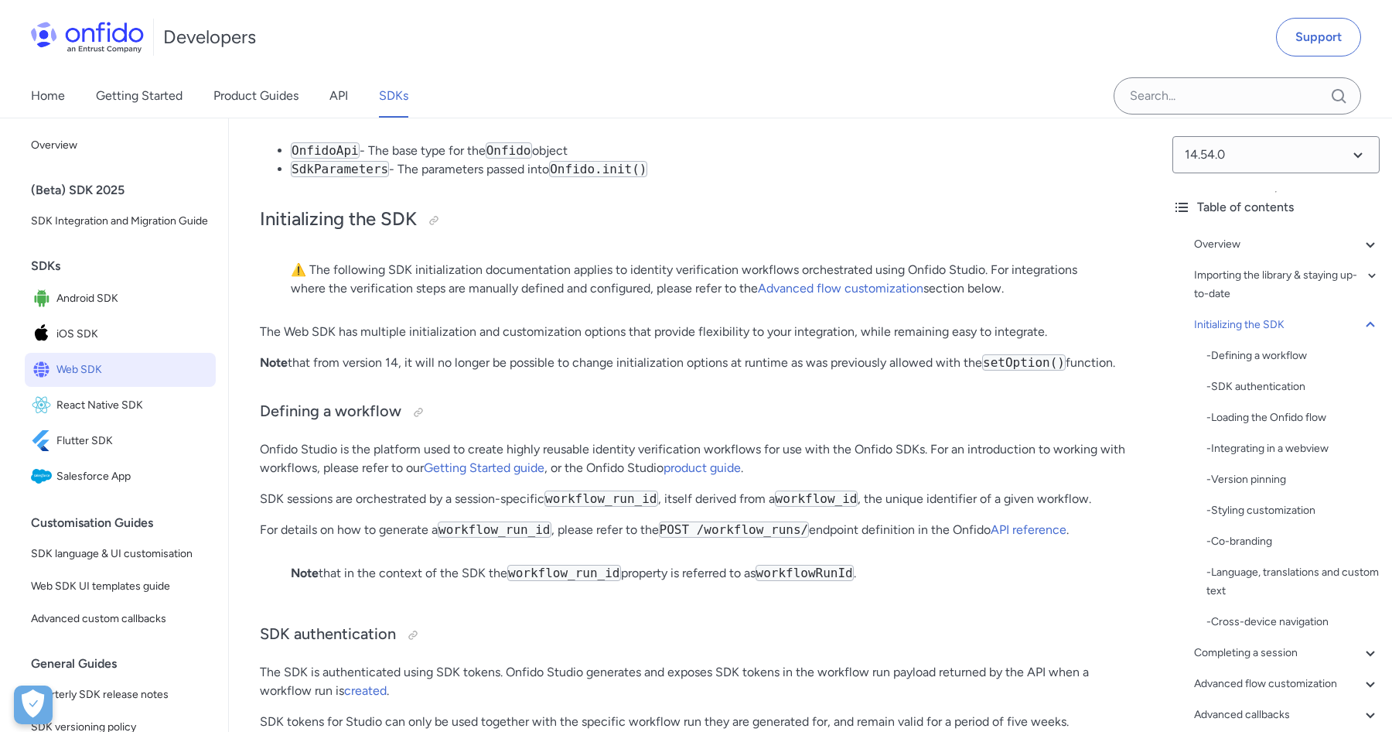
click at [734, 538] on code "POST /workflow_runs/" at bounding box center [734, 529] width 151 height 16
click at [779, 538] on code "POST /workflow_runs/" at bounding box center [734, 529] width 151 height 16
drag, startPoint x: 667, startPoint y: 548, endPoint x: 815, endPoint y: 551, distance: 147.8
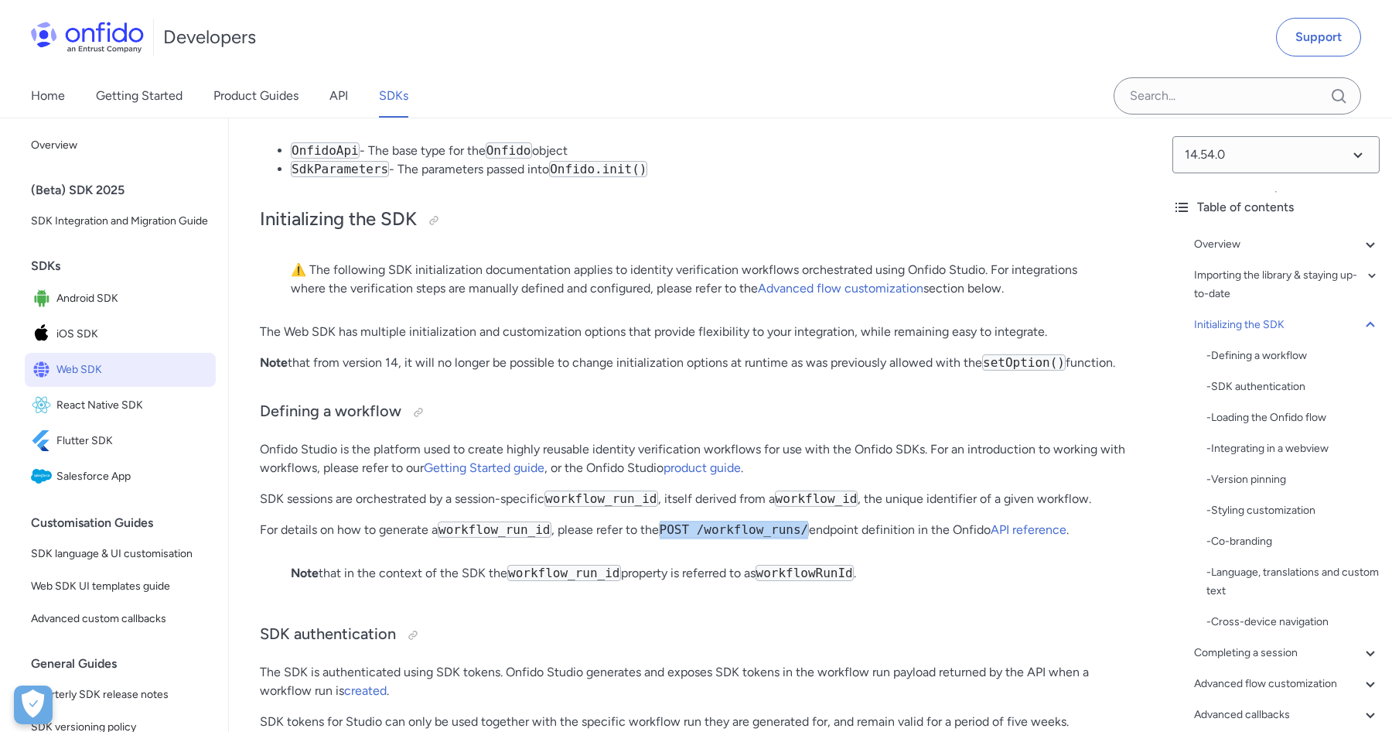
click at [815, 539] on p "For details on how to generate a workflow_run_id , please refer to the POST /wo…" at bounding box center [694, 530] width 869 height 19
drag, startPoint x: 443, startPoint y: 548, endPoint x: 552, endPoint y: 546, distance: 109.1
click at [551, 538] on code "workflow_run_id" at bounding box center [495, 529] width 114 height 16
click at [565, 507] on code "workflow_run_id" at bounding box center [601, 498] width 114 height 16
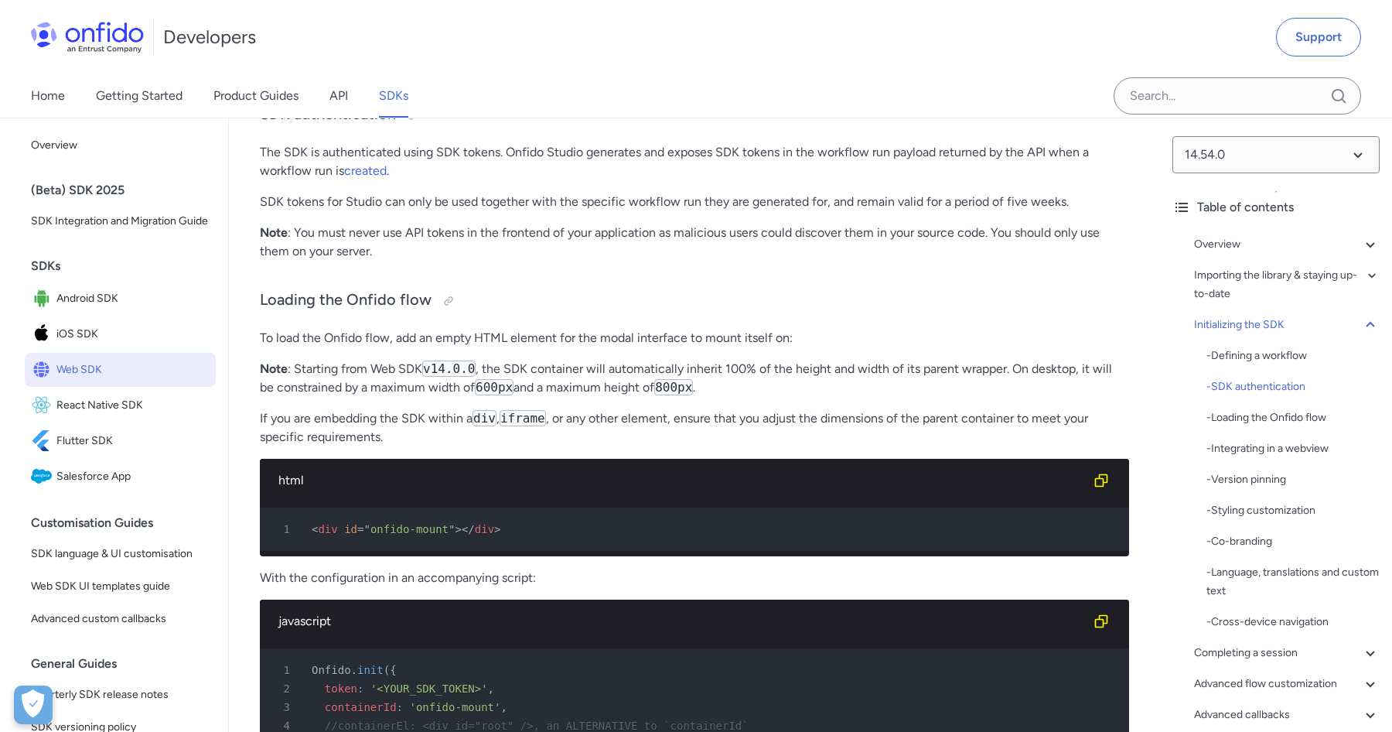
scroll to position [3418, 0]
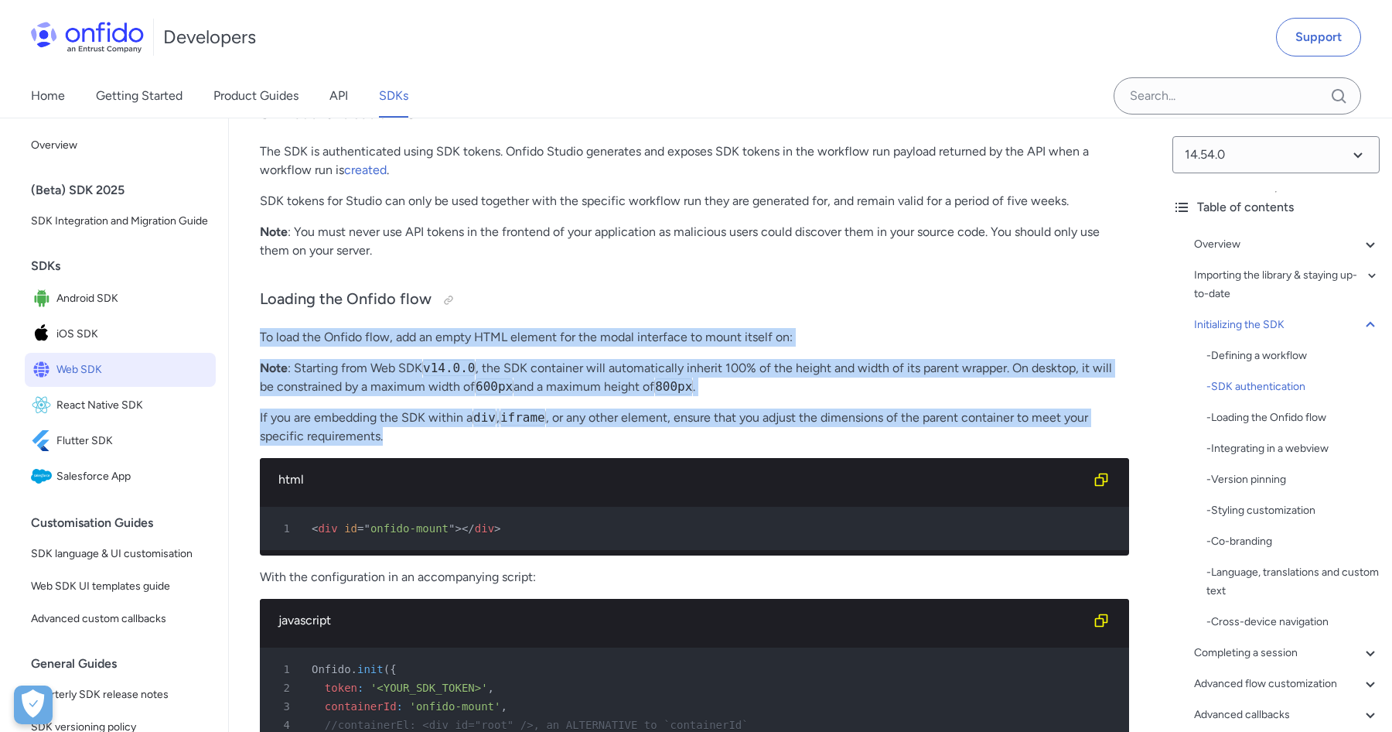
drag, startPoint x: 261, startPoint y: 357, endPoint x: 763, endPoint y: 465, distance: 513.5
click at [457, 445] on p "If you are embedding the SDK within a div , iframe , or any other element, ensu…" at bounding box center [694, 426] width 869 height 37
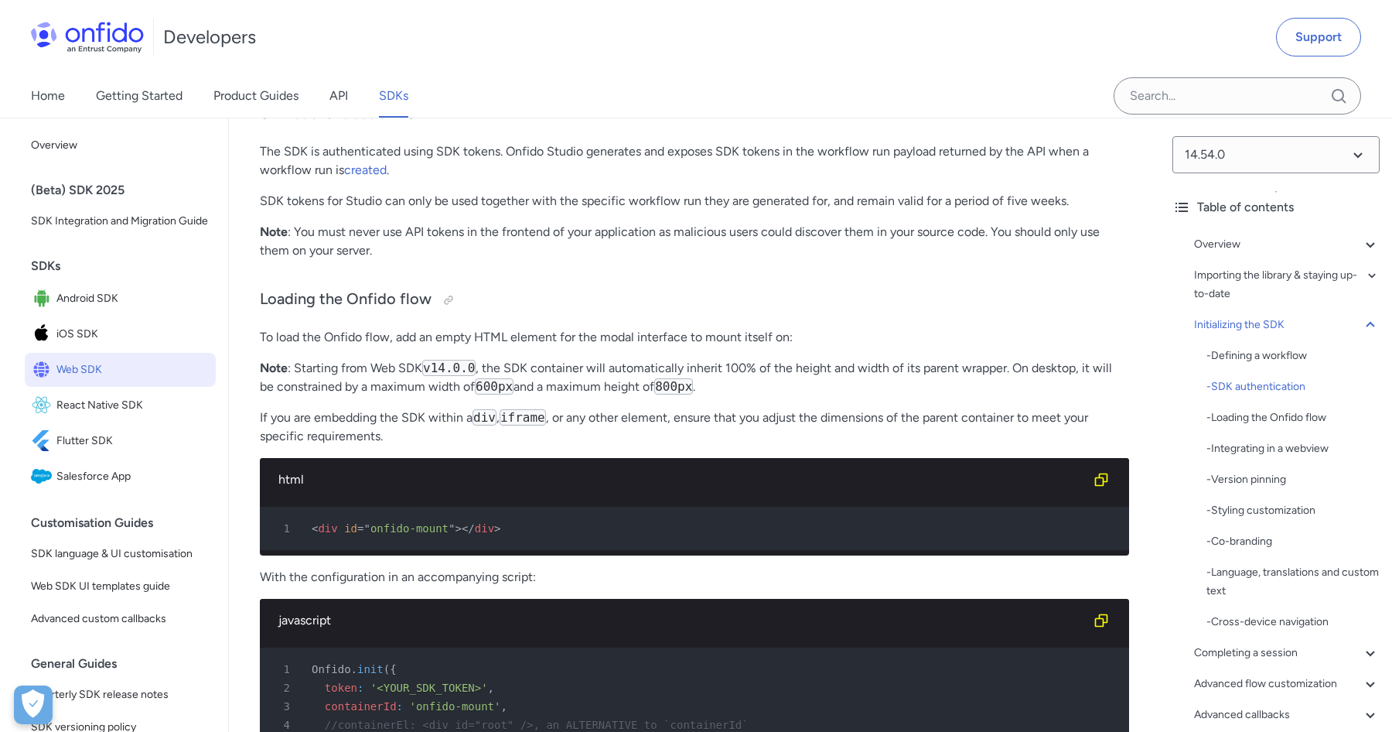
drag, startPoint x: 486, startPoint y: 459, endPoint x: 437, endPoint y: 450, distance: 49.6
click at [437, 445] on p "If you are embedding the SDK within a div , iframe , or any other element, ensu…" at bounding box center [694, 426] width 869 height 37
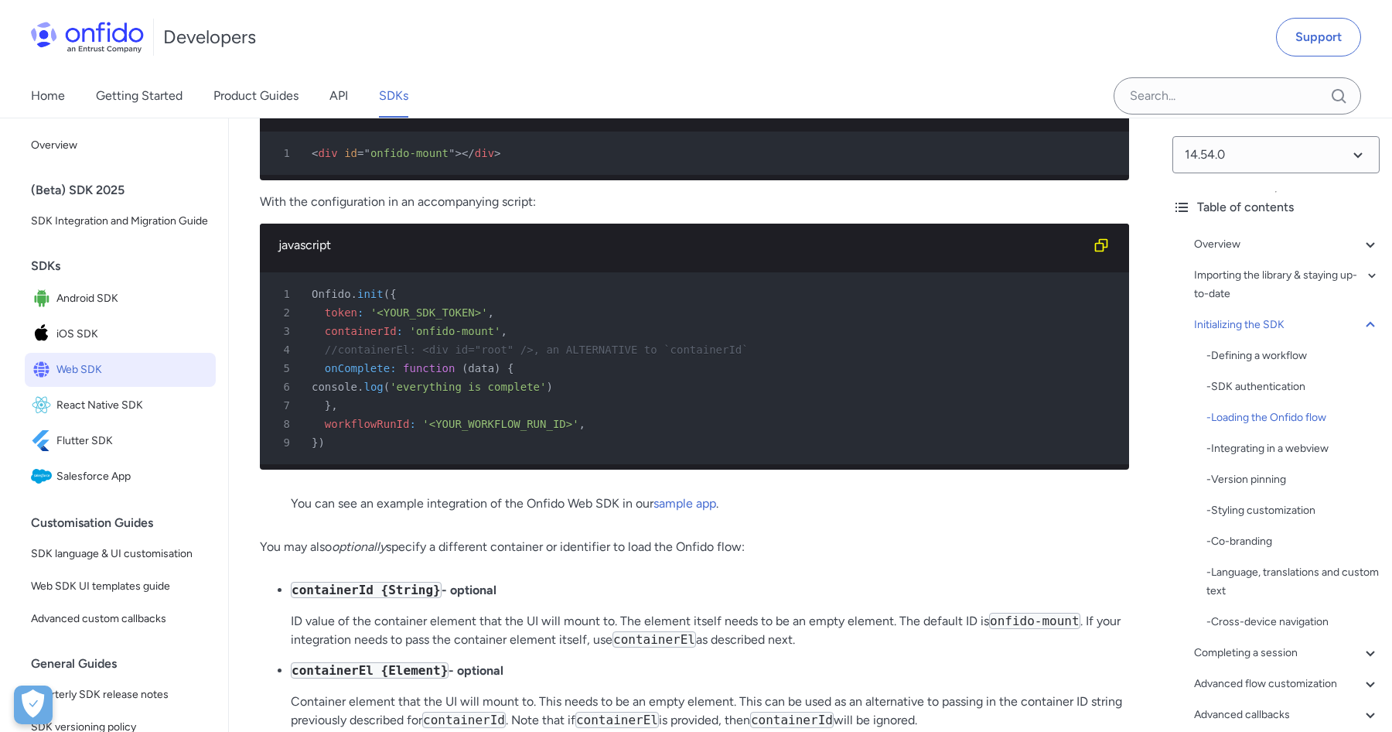
scroll to position [3794, 0]
click at [430, 318] on span "'<YOUR_SDK_TOKEN>'" at bounding box center [429, 311] width 118 height 12
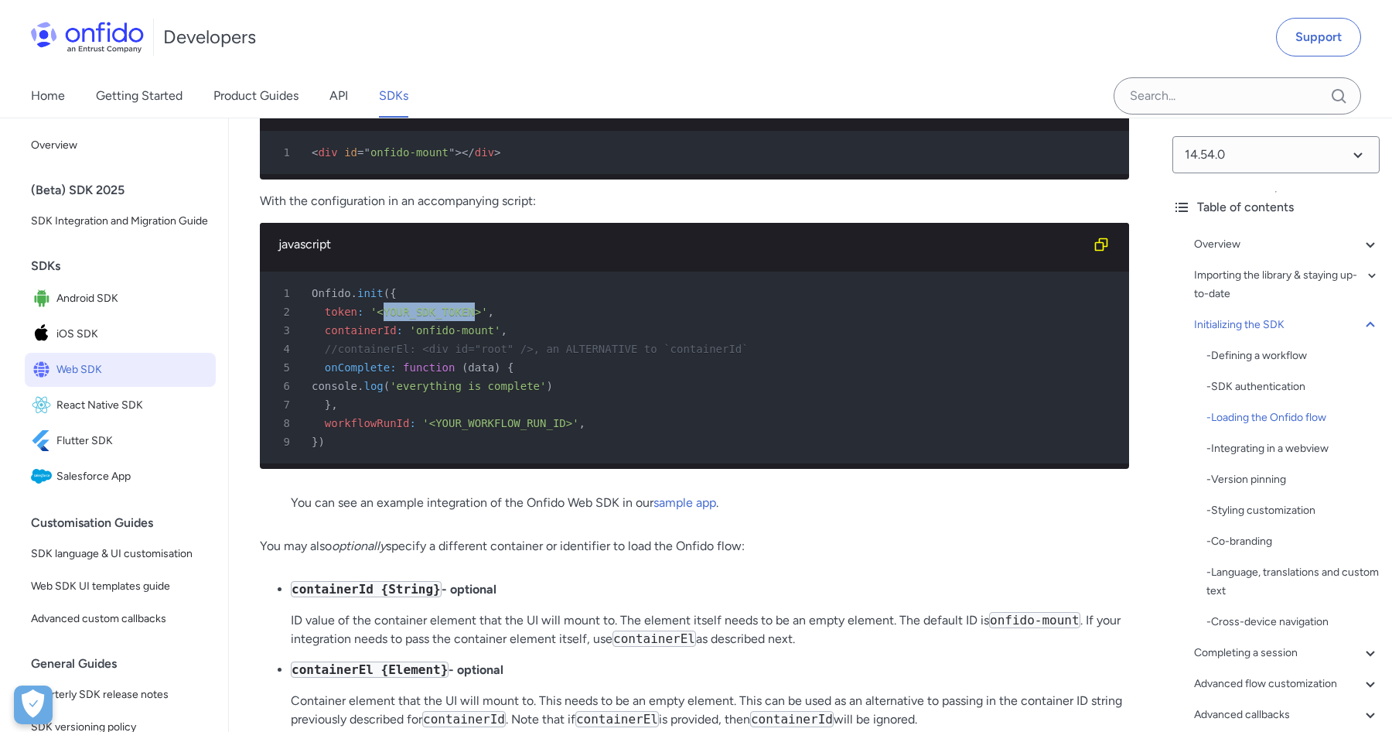
click at [430, 318] on span "'<YOUR_SDK_TOKEN>'" at bounding box center [429, 311] width 118 height 12
click at [443, 336] on span "'onfido-mount'" at bounding box center [454, 330] width 91 height 12
drag, startPoint x: 497, startPoint y: 347, endPoint x: 419, endPoint y: 345, distance: 78.1
click at [419, 336] on span "'onfido-mount'" at bounding box center [454, 330] width 91 height 12
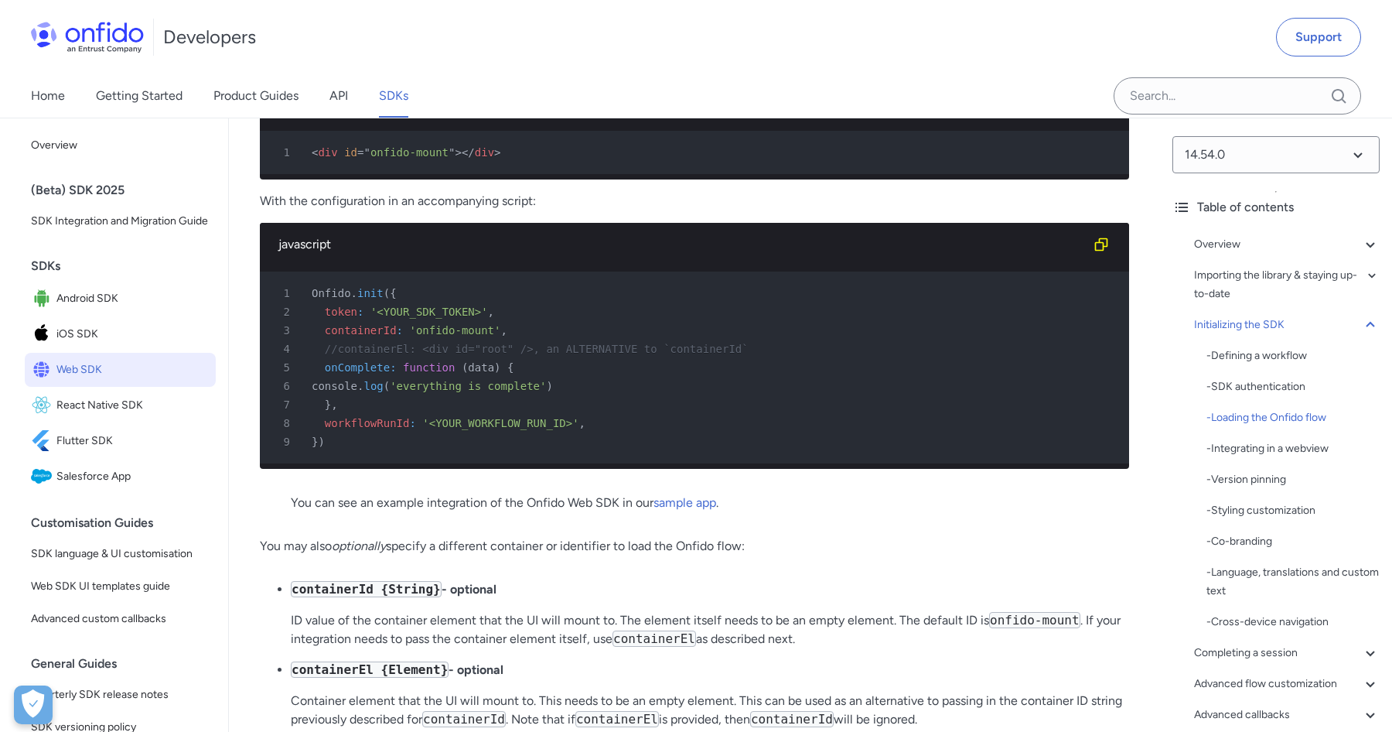
click at [459, 429] on span "'<YOUR_WORKFLOW_RUN_ID>'" at bounding box center [500, 423] width 156 height 12
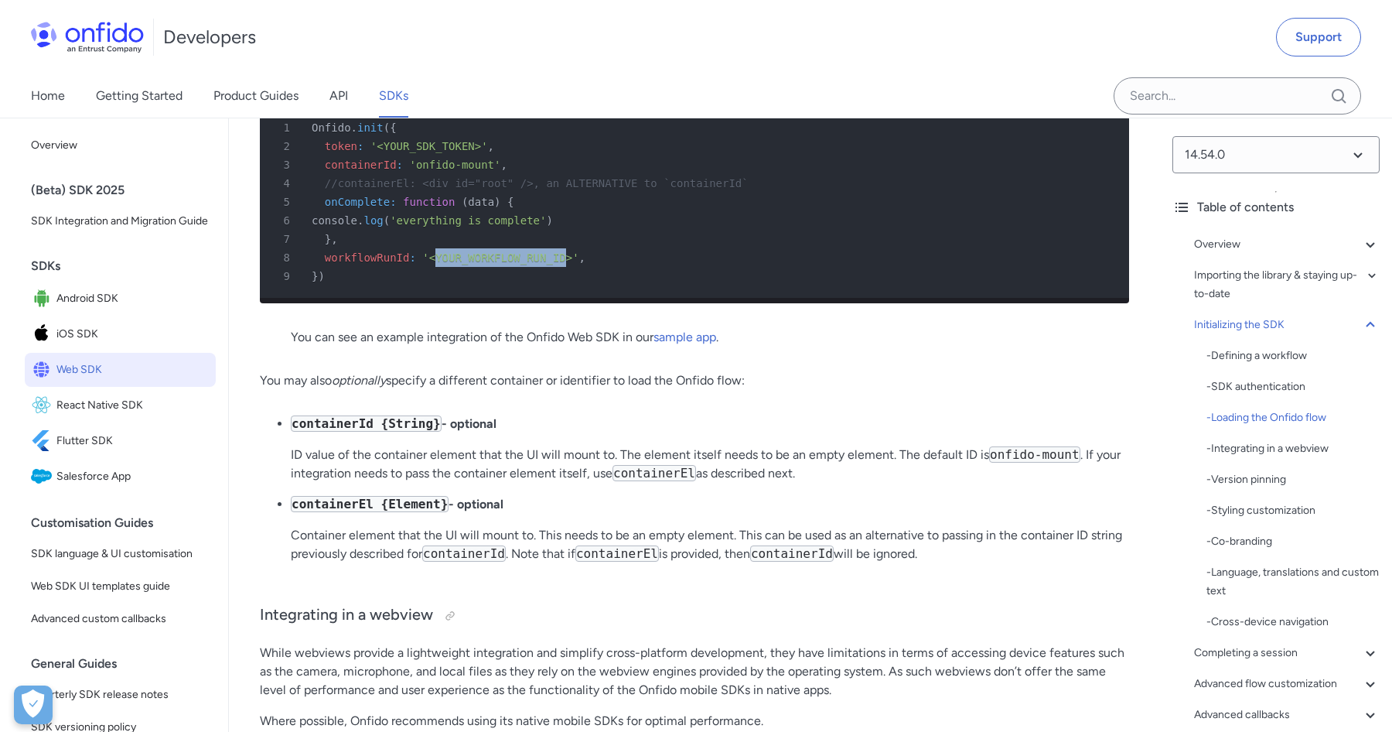
scroll to position [3973, 0]
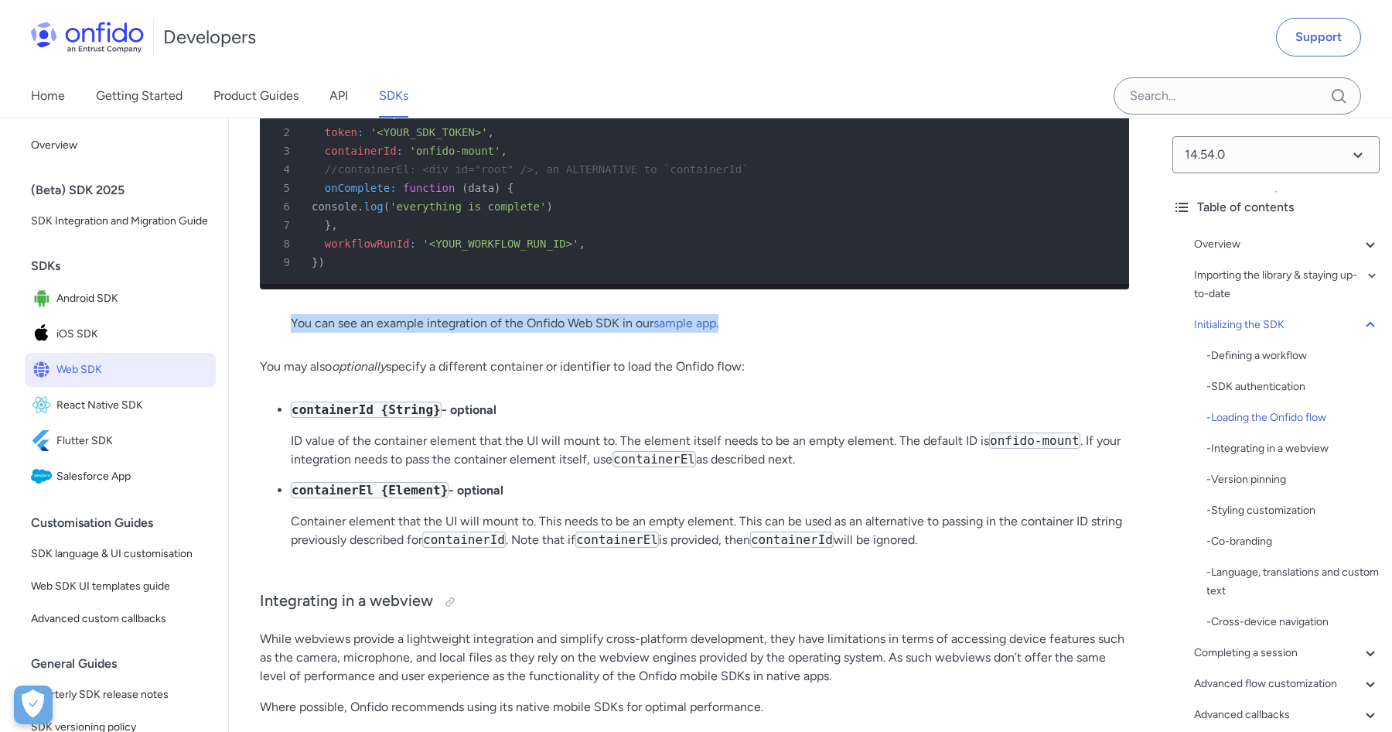
drag, startPoint x: 292, startPoint y: 340, endPoint x: 646, endPoint y: 357, distance: 353.9
click at [646, 345] on blockquote "You can see an example integration of the Onfido Web SDK in our sample app ." at bounding box center [694, 329] width 807 height 31
click at [692, 330] on link "sample app" at bounding box center [685, 323] width 63 height 15
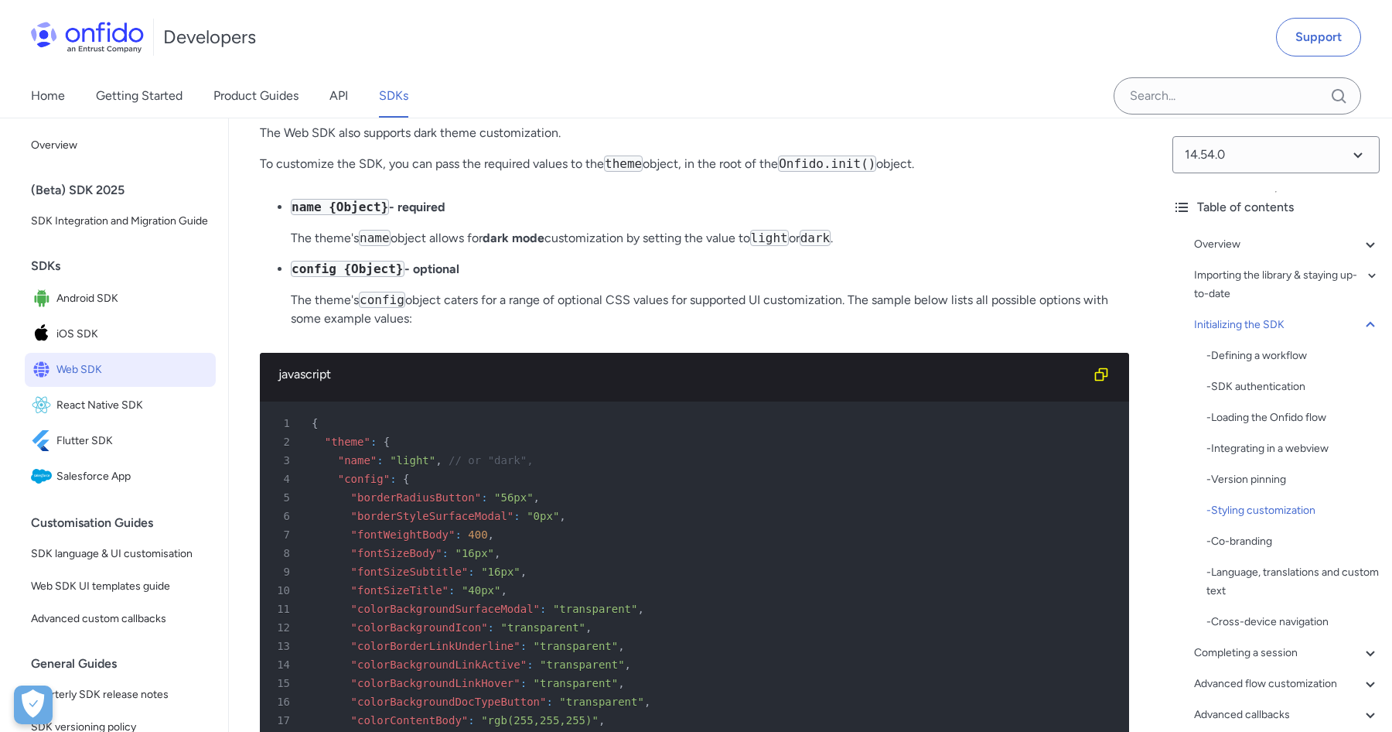
scroll to position [4947, 0]
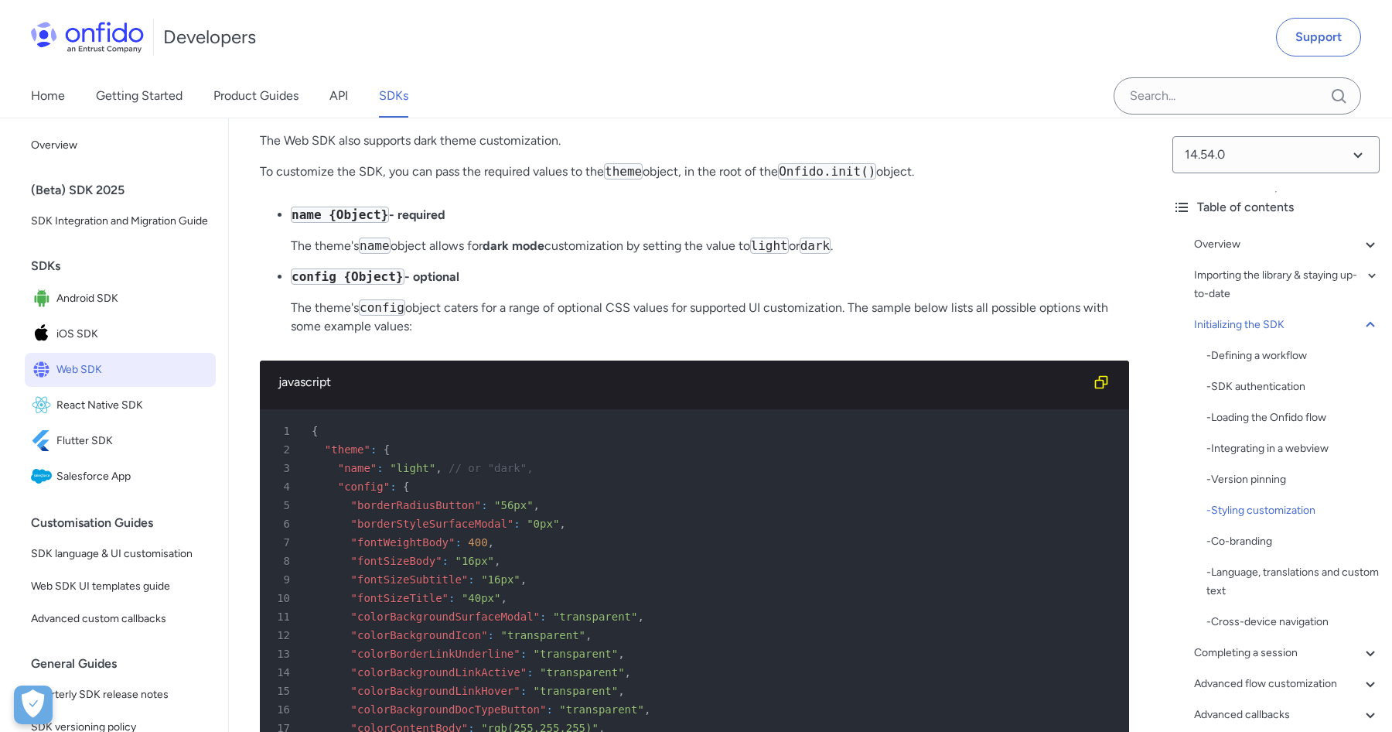
click at [417, 511] on span ""borderRadiusButton"" at bounding box center [416, 505] width 131 height 12
click at [416, 530] on span ""borderStyleSurfaceModal"" at bounding box center [432, 523] width 163 height 12
click at [398, 533] on div "6 "borderStyleSurfaceModal" : "0px" ," at bounding box center [686, 523] width 841 height 19
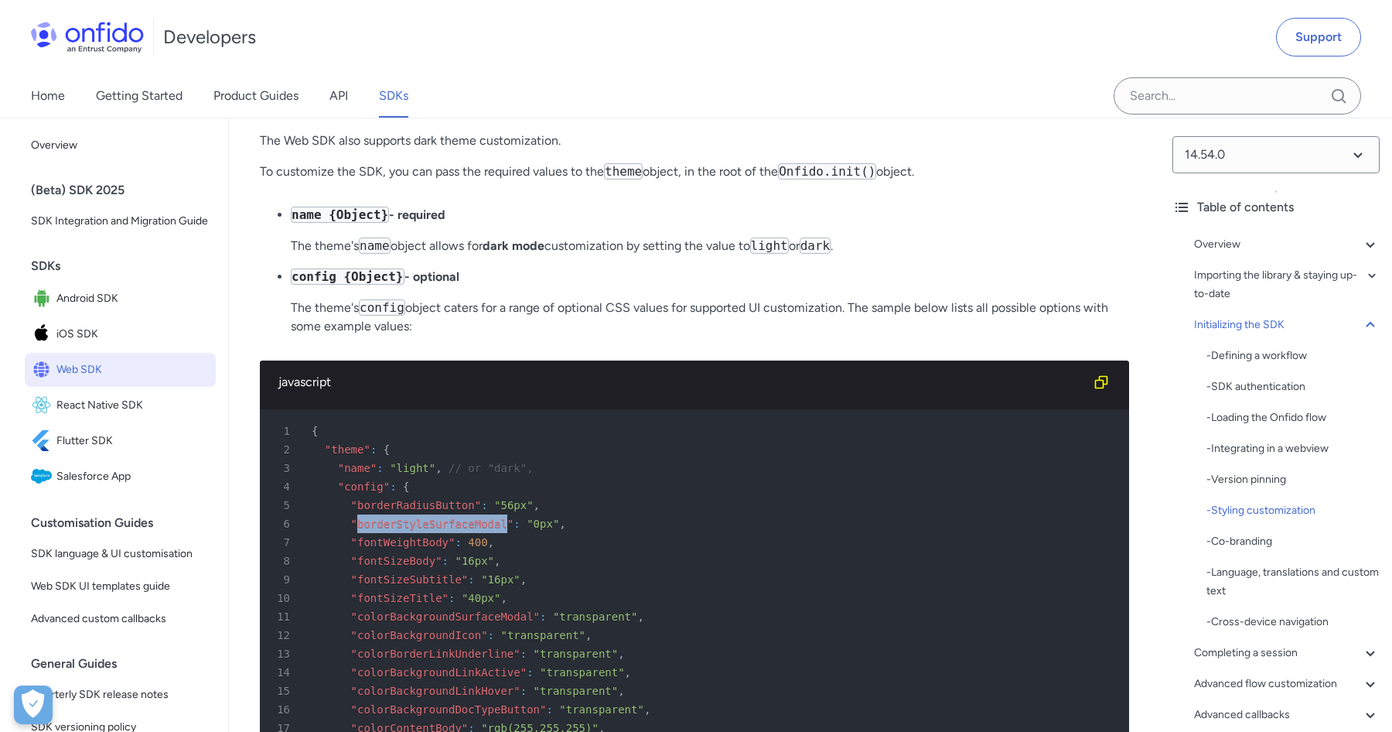
click at [398, 533] on div "6 "borderStyleSurfaceModal" : "0px" ," at bounding box center [686, 523] width 841 height 19
click at [432, 284] on strong "config {Object} - optional" at bounding box center [375, 276] width 169 height 15
click at [425, 222] on strong "name {Object} - required" at bounding box center [368, 214] width 155 height 15
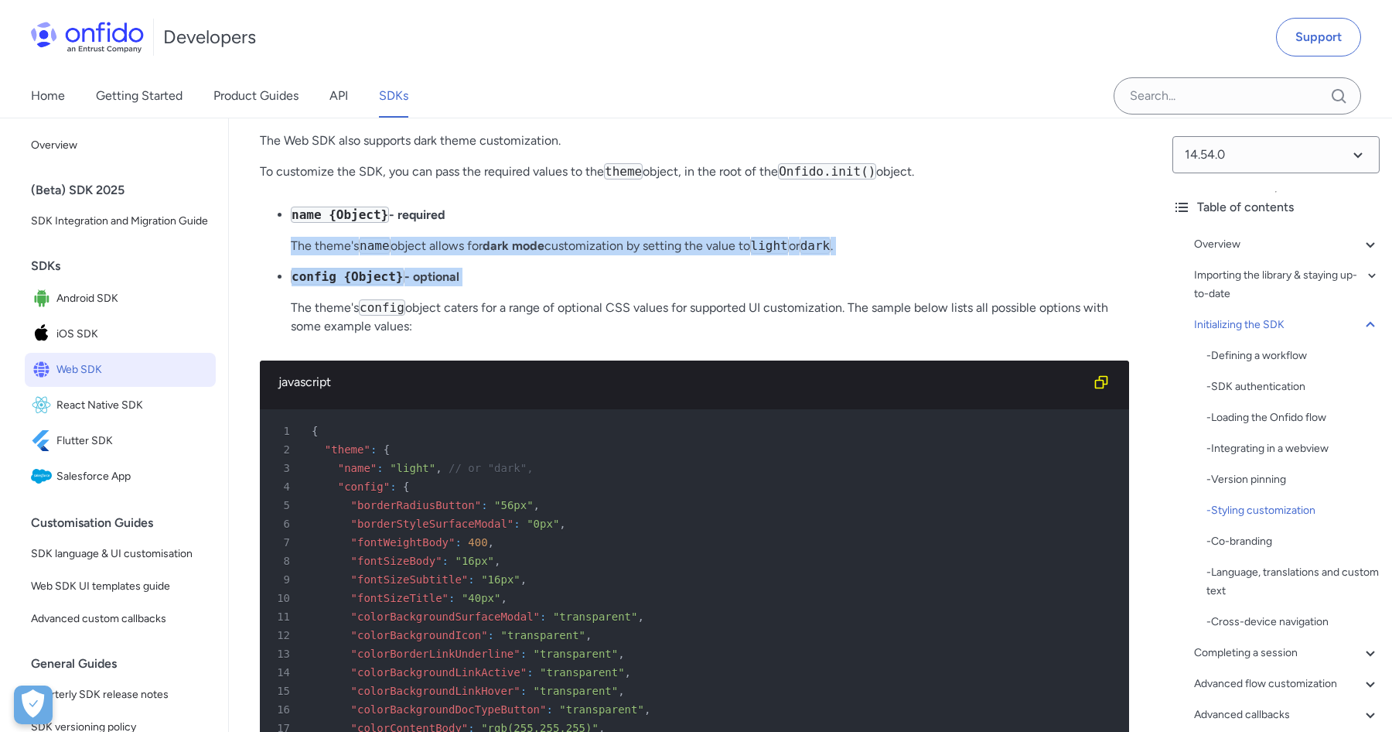
drag, startPoint x: 285, startPoint y: 262, endPoint x: 821, endPoint y: 312, distance: 539.1
click at [821, 312] on ul "name {Object} - required The theme's name object allows for dark mode customiza…" at bounding box center [694, 277] width 869 height 142
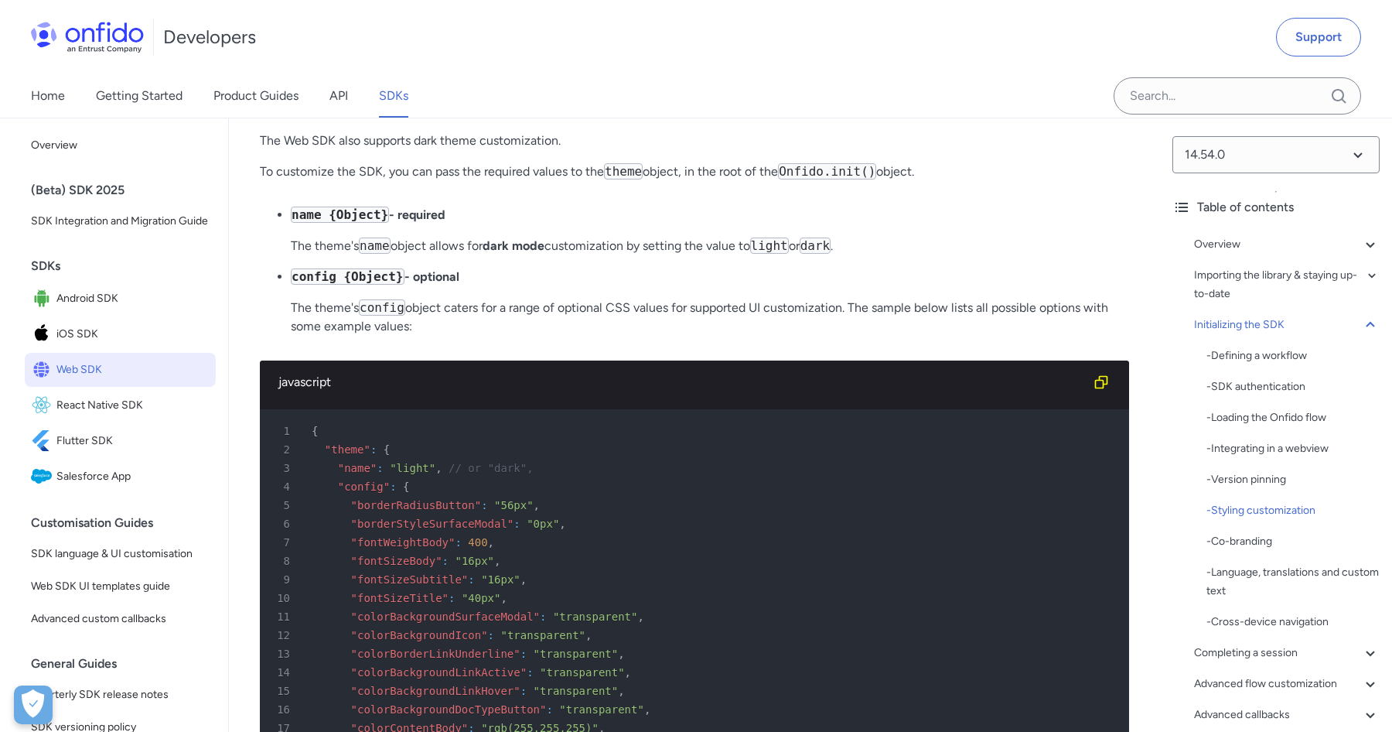
click at [632, 336] on p "The theme's config object caters for a range of optional CSS values for support…" at bounding box center [710, 317] width 838 height 37
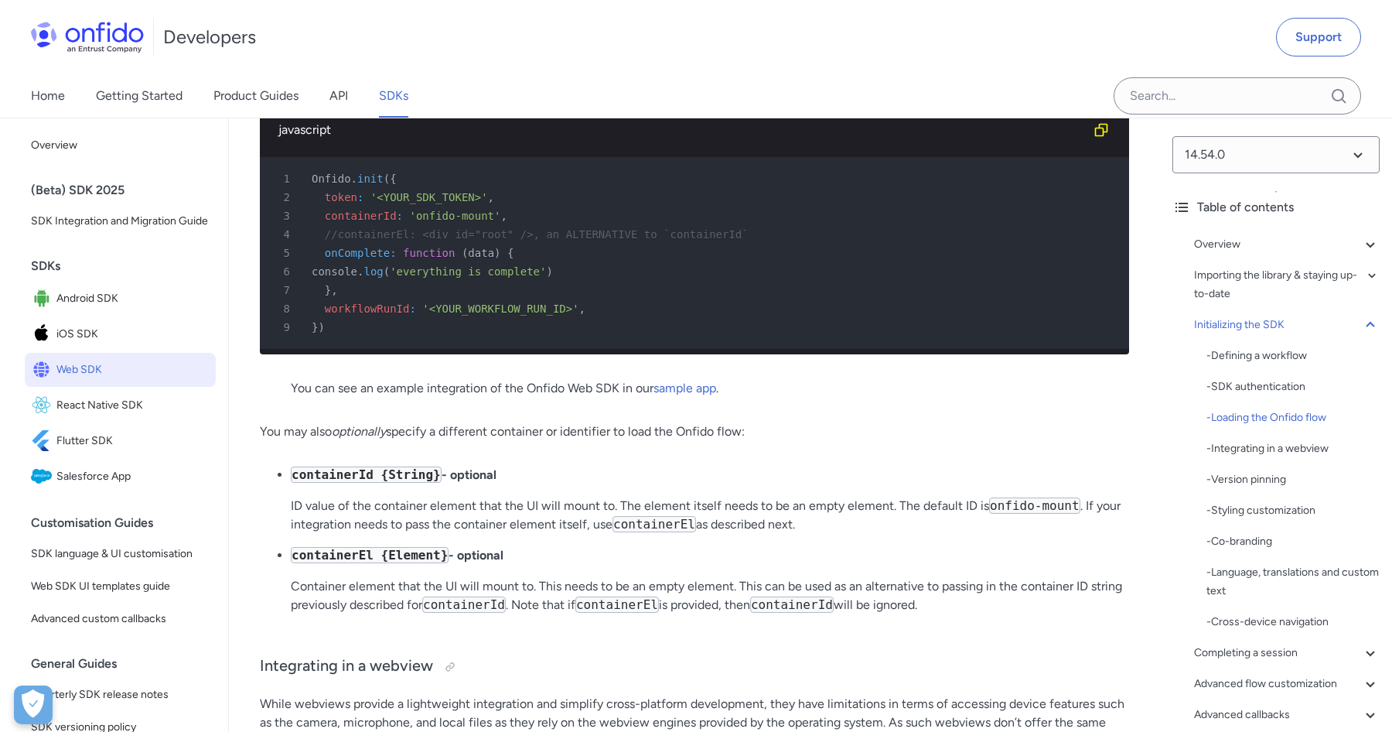
scroll to position [3900, 0]
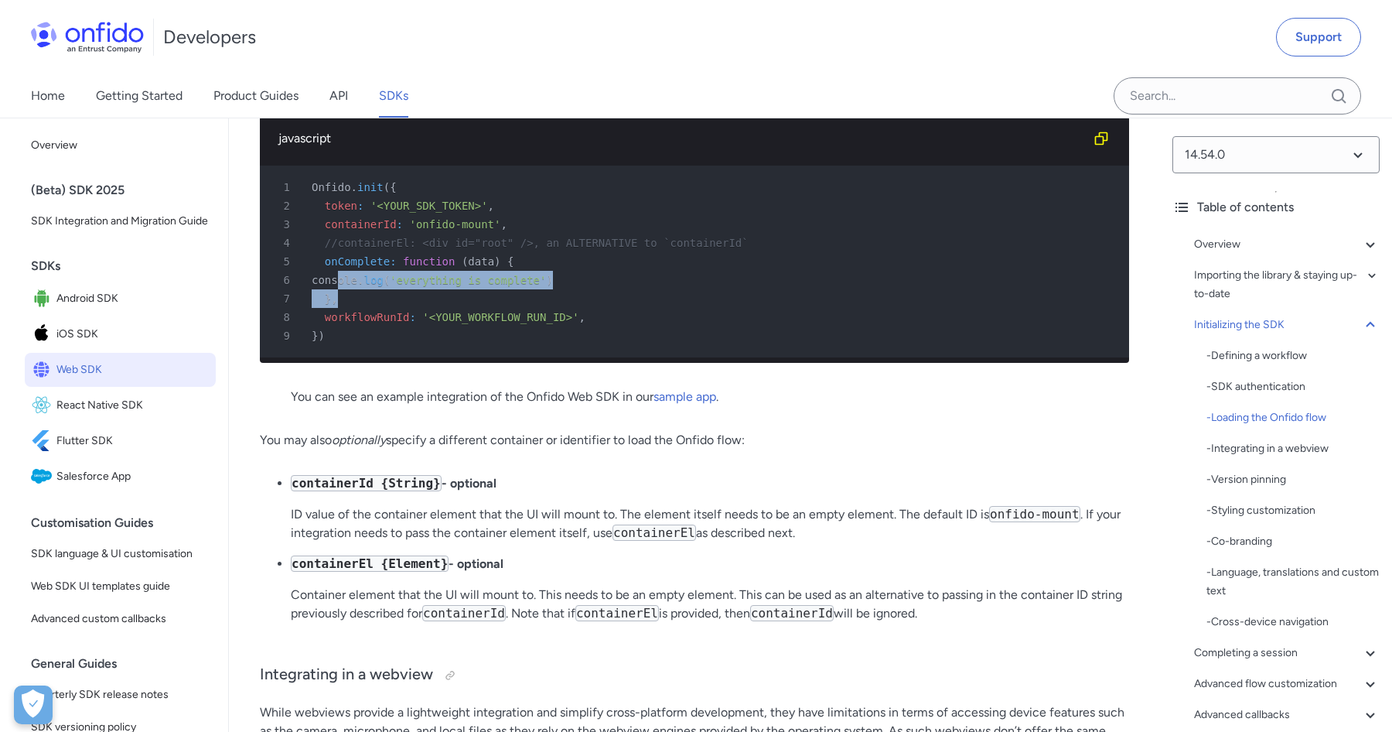
drag, startPoint x: 338, startPoint y: 295, endPoint x: 424, endPoint y: 326, distance: 91.0
click at [424, 326] on pre "1 Onfido . init ( { 2 token : '<YOUR_SDK_TOKEN>' , 3 containerId : 'onfido-moun…" at bounding box center [694, 262] width 869 height 192
click at [375, 308] on div "7 } ," at bounding box center [686, 298] width 841 height 19
drag, startPoint x: 394, startPoint y: 323, endPoint x: 278, endPoint y: 282, distance: 122.6
click at [278, 282] on pre "1 Onfido . init ( { 2 token : '<YOUR_SDK_TOKEN>' , 3 containerId : 'onfido-moun…" at bounding box center [694, 262] width 869 height 192
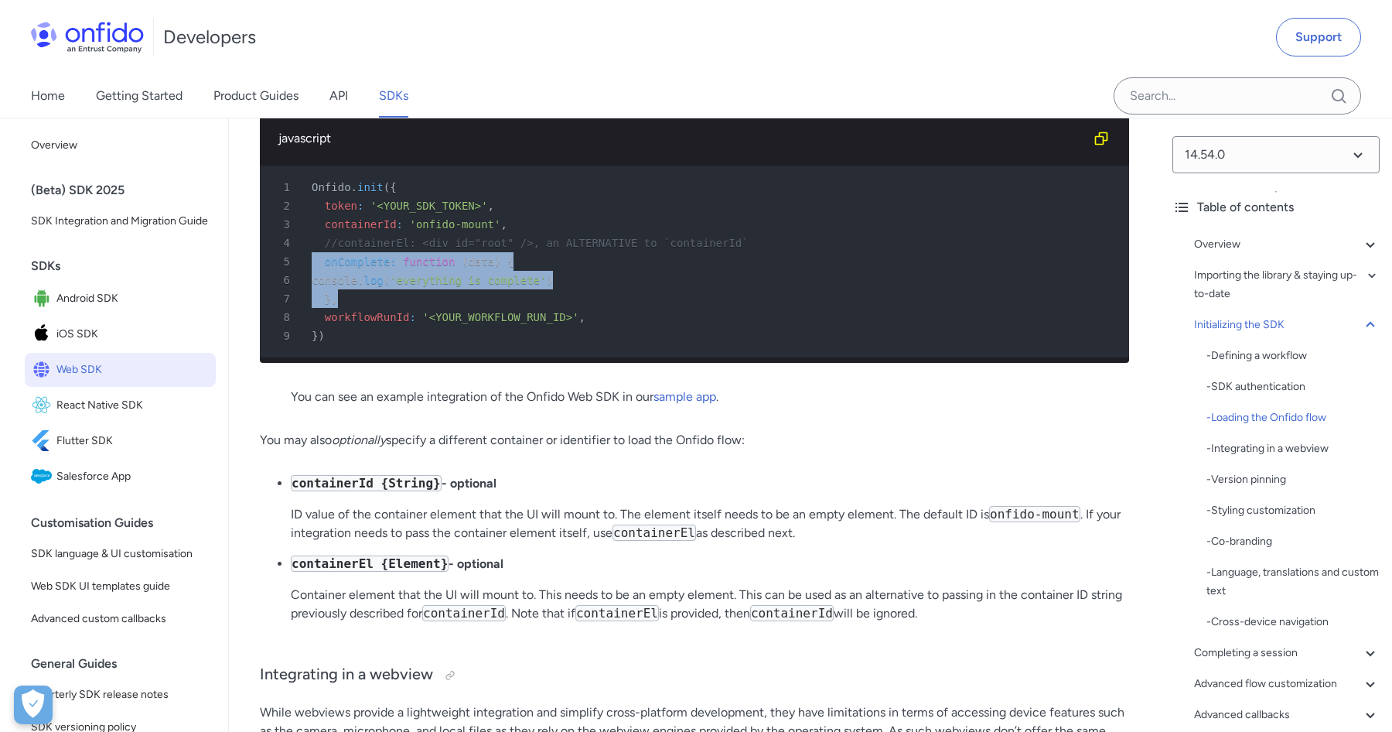
click at [370, 308] on div "7 } ," at bounding box center [686, 298] width 841 height 19
drag, startPoint x: 386, startPoint y: 320, endPoint x: 302, endPoint y: 287, distance: 89.9
click at [302, 287] on pre "1 Onfido . init ( { 2 token : '<YOUR_SDK_TOKEN>' , 3 containerId : 'onfido-moun…" at bounding box center [694, 262] width 869 height 192
click at [344, 286] on span "console" at bounding box center [335, 280] width 46 height 12
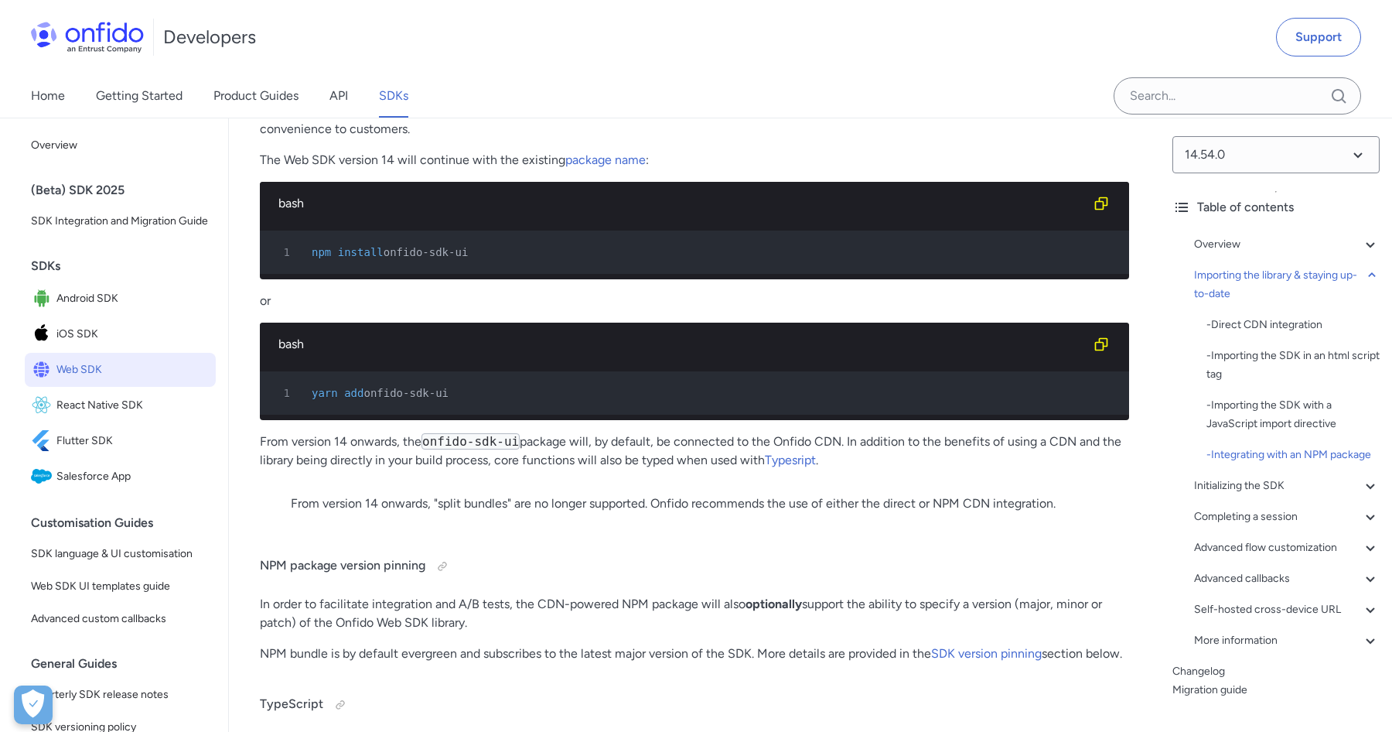
scroll to position [2230, 0]
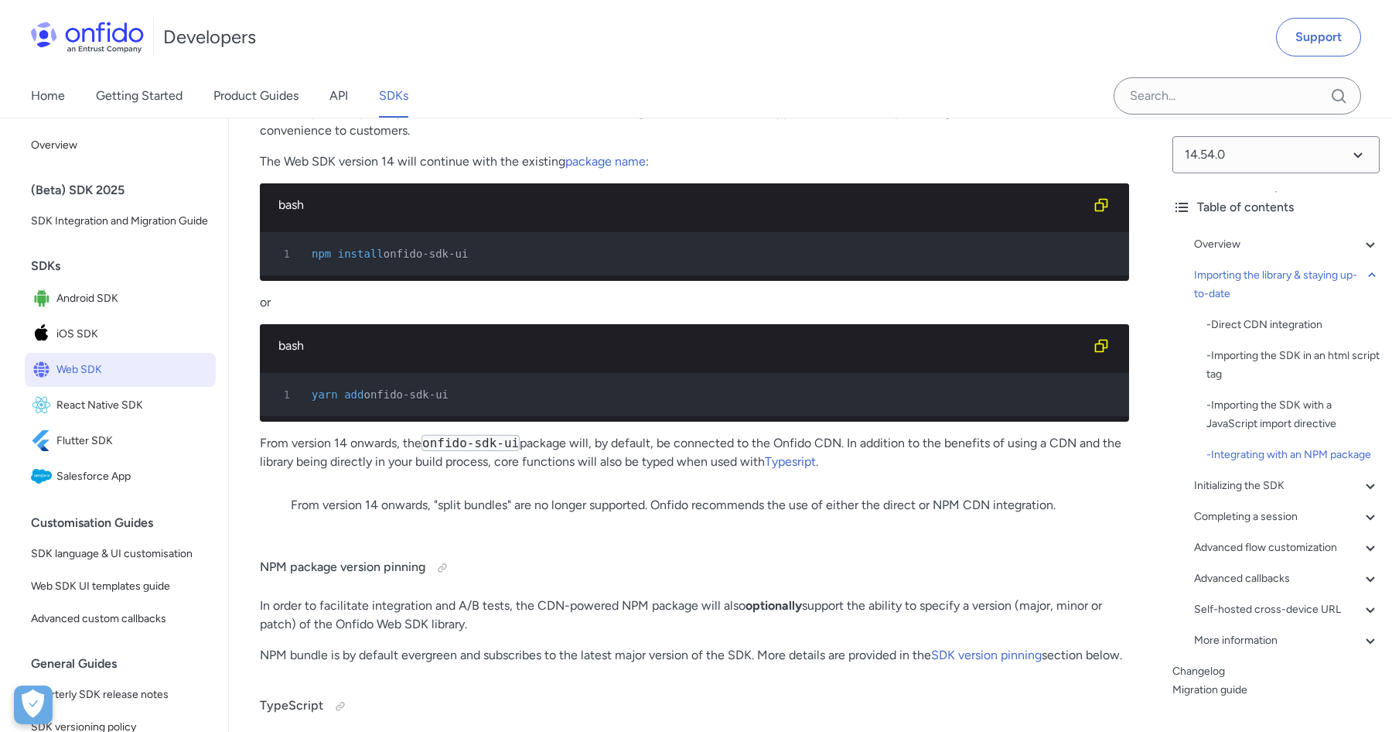
drag, startPoint x: 372, startPoint y: 392, endPoint x: 466, endPoint y: 394, distance: 94.4
click at [466, 394] on div "1 yarn add onfido-sdk-ui" at bounding box center [686, 394] width 841 height 19
copy span "onfido-sdk-ui"
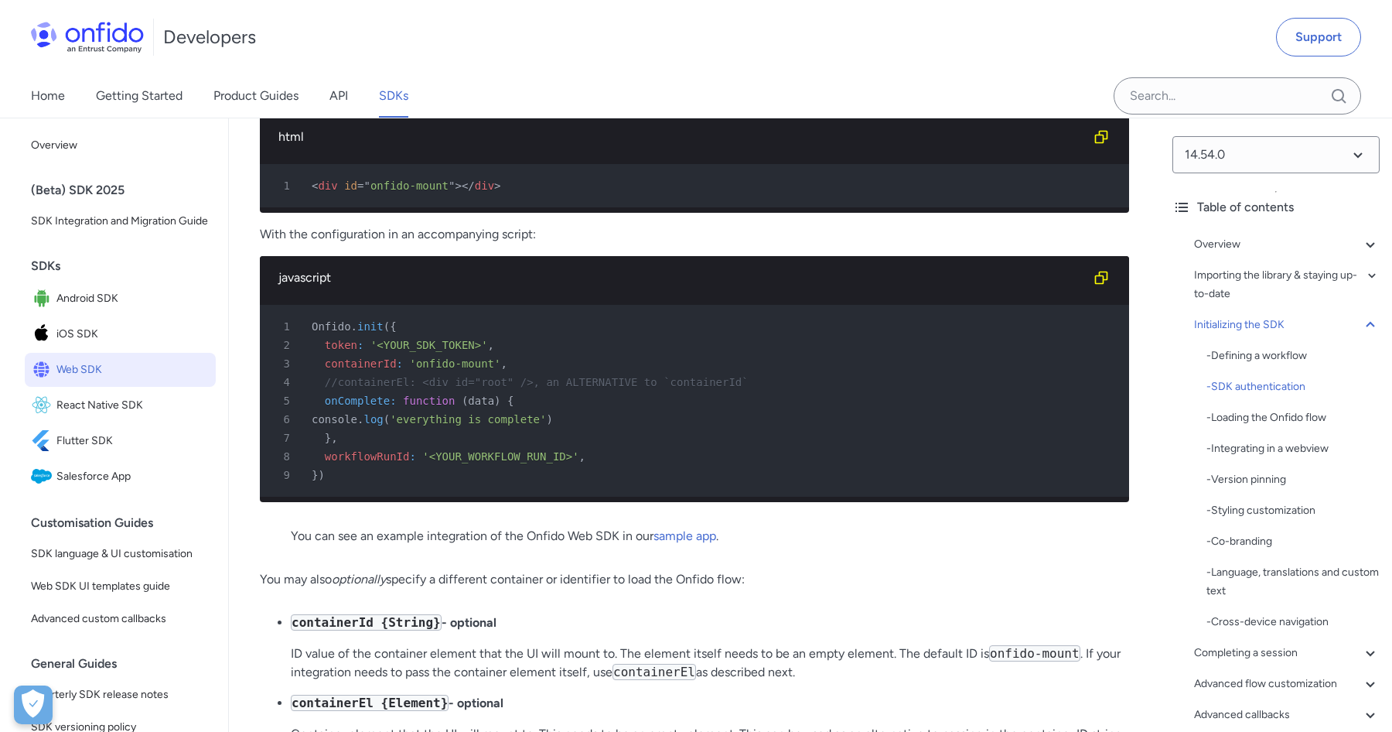
scroll to position [3773, 0]
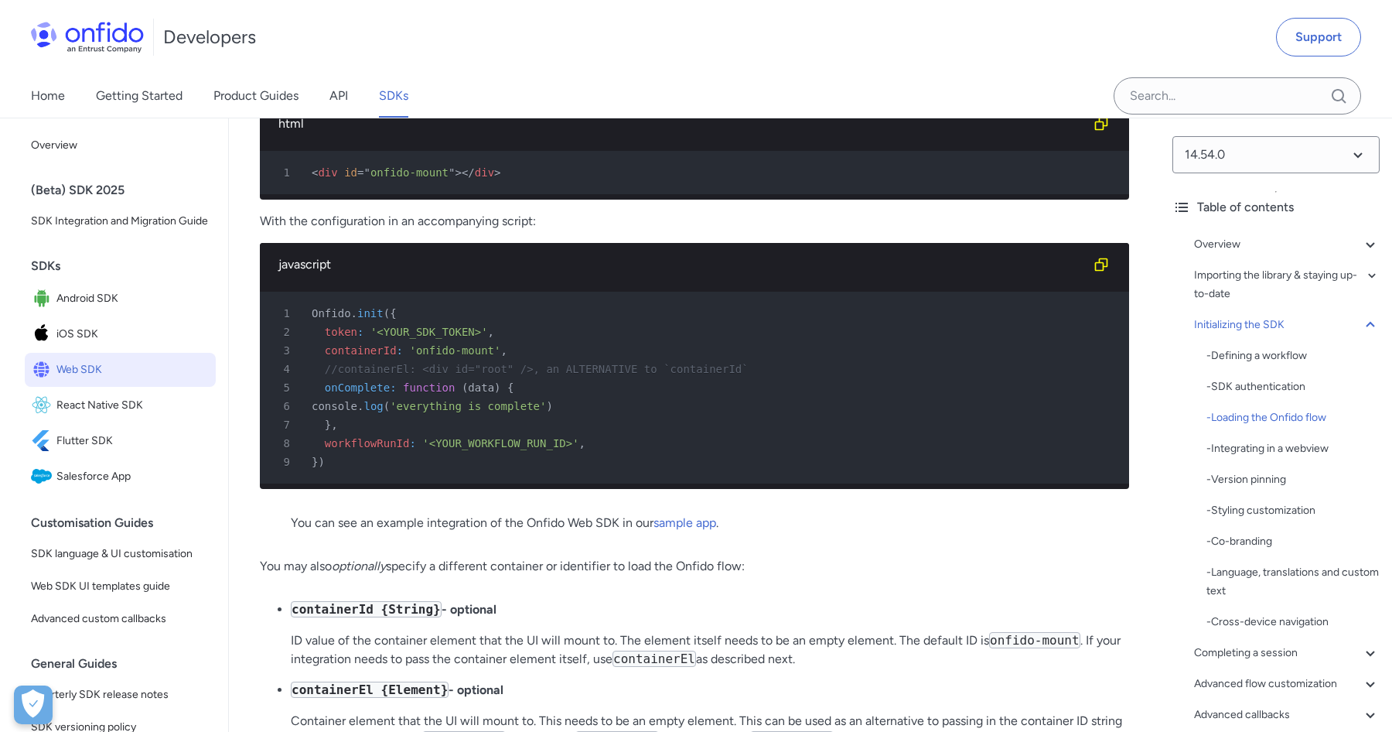
click at [340, 338] on span "token" at bounding box center [341, 332] width 32 height 12
copy span "token"
click at [366, 357] on span "containerId" at bounding box center [361, 350] width 72 height 12
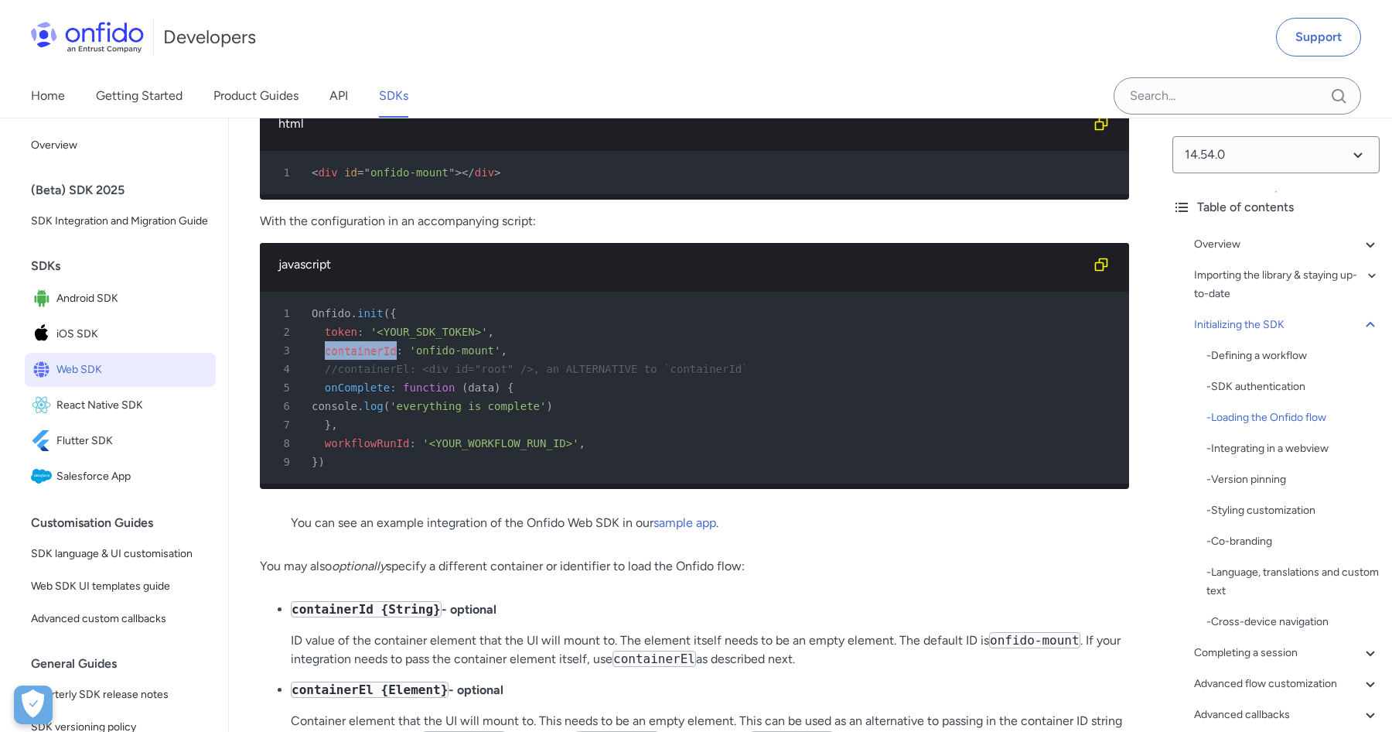
copy span "containerId"
click at [352, 357] on span "containerId" at bounding box center [361, 350] width 72 height 12
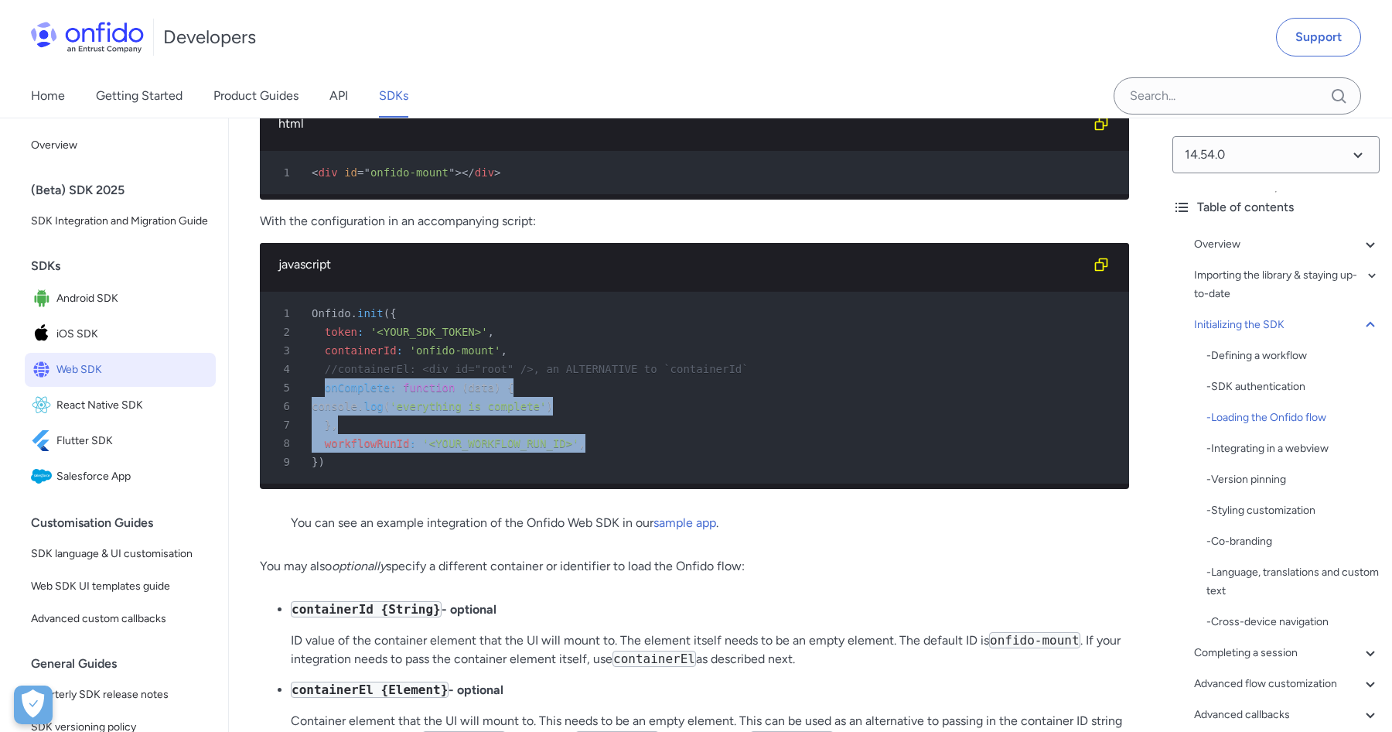
drag, startPoint x: 322, startPoint y: 407, endPoint x: 599, endPoint y: 463, distance: 283.3
click at [599, 463] on pre "1 Onfido . init ( { 2 token : '<YOUR_SDK_TOKEN>' , 3 containerId : 'onfido-moun…" at bounding box center [694, 388] width 869 height 192
copy pre "onComplete : function ( data ) { 6 console . log ( 'everything is complete' ) 7…"
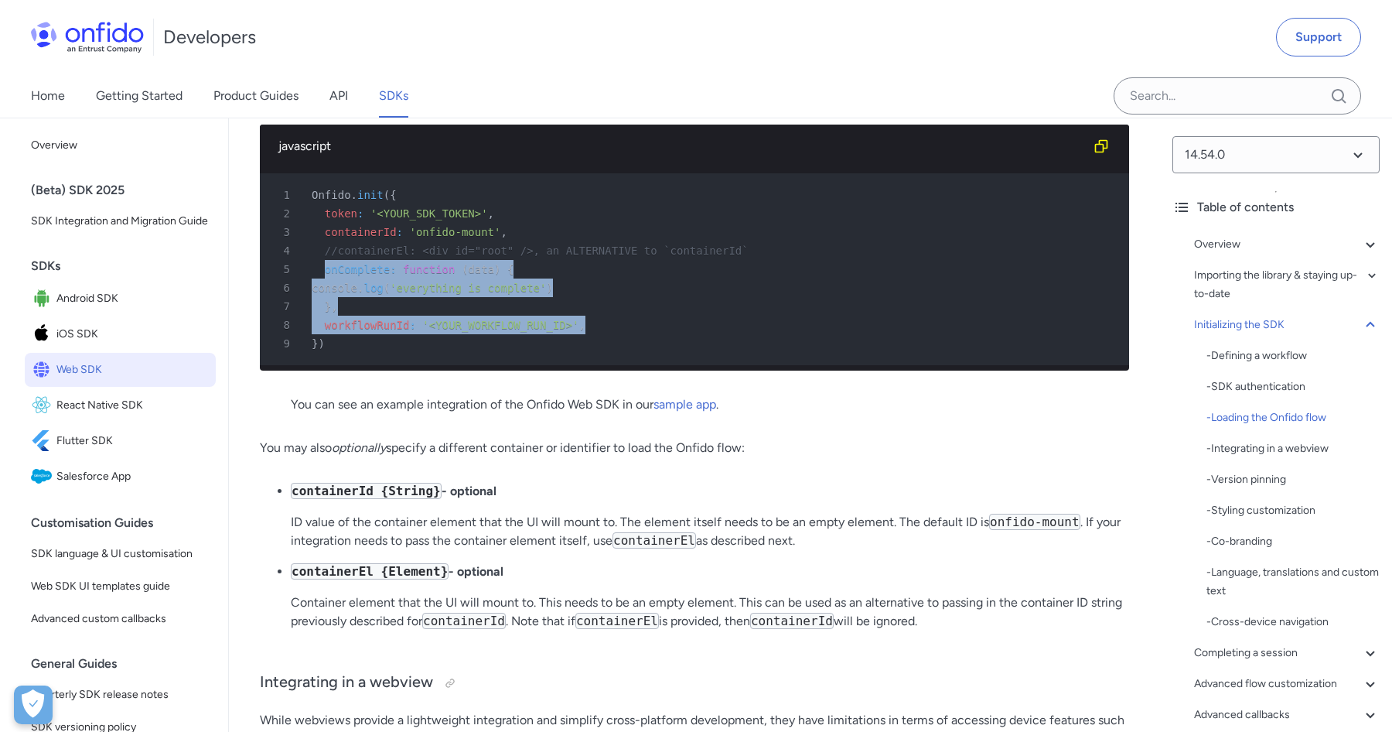
scroll to position [3890, 0]
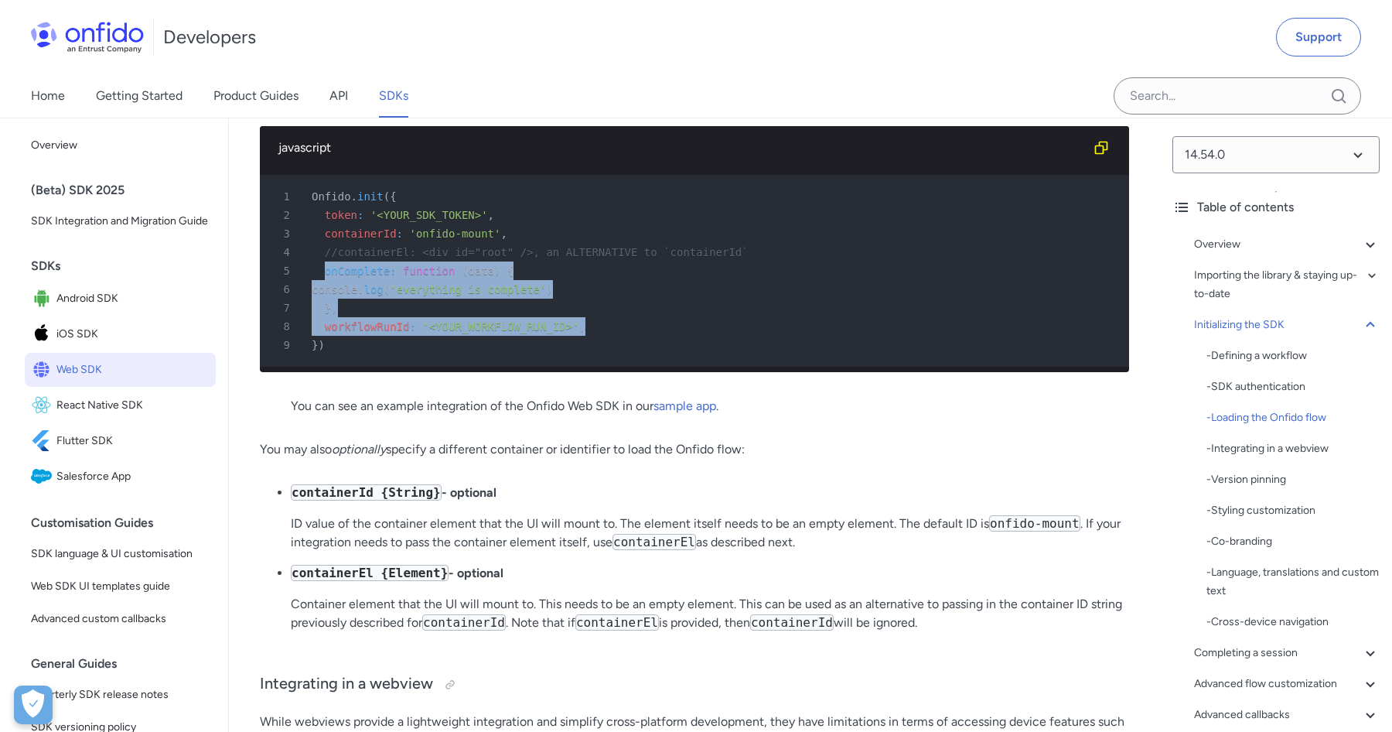
click at [483, 277] on span "data" at bounding box center [481, 271] width 26 height 12
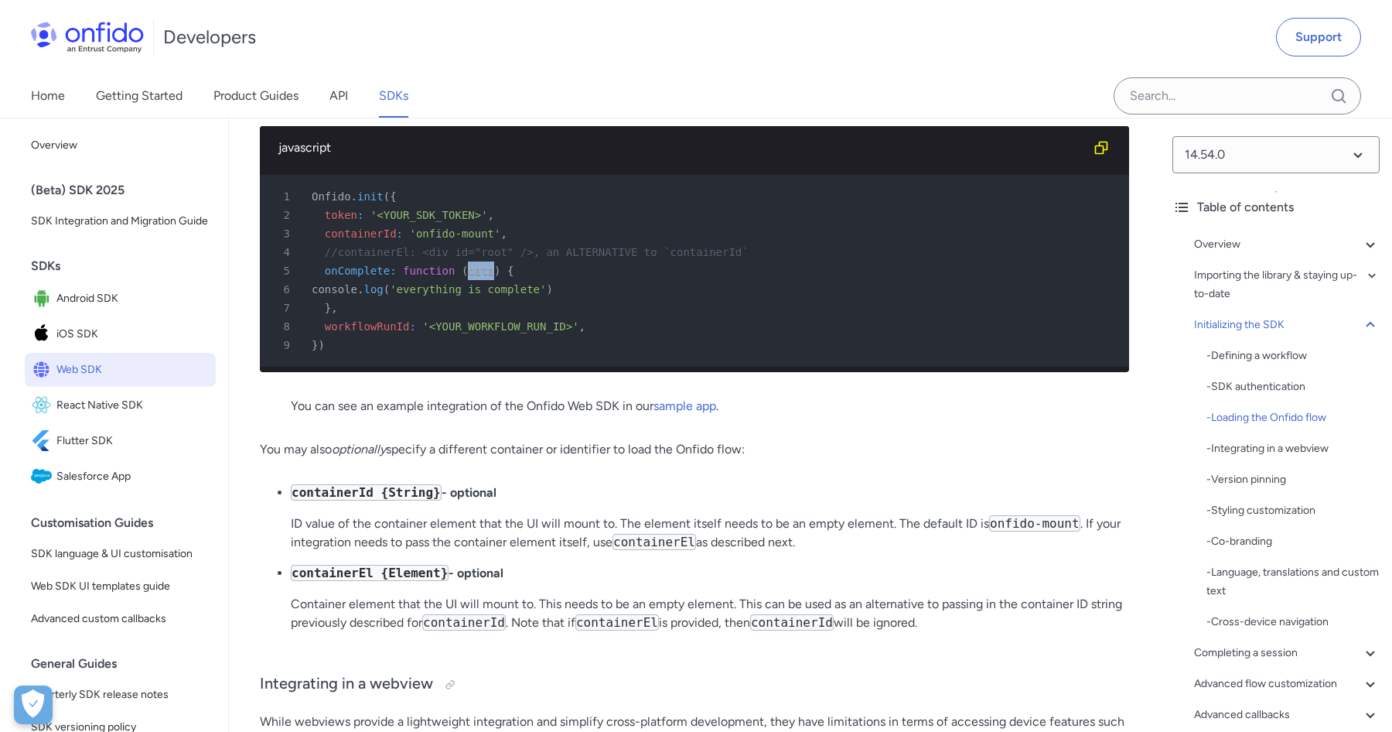
click at [483, 277] on span "data" at bounding box center [481, 271] width 26 height 12
click at [494, 333] on span "'<YOUR_WORKFLOW_RUN_ID>'" at bounding box center [500, 326] width 156 height 12
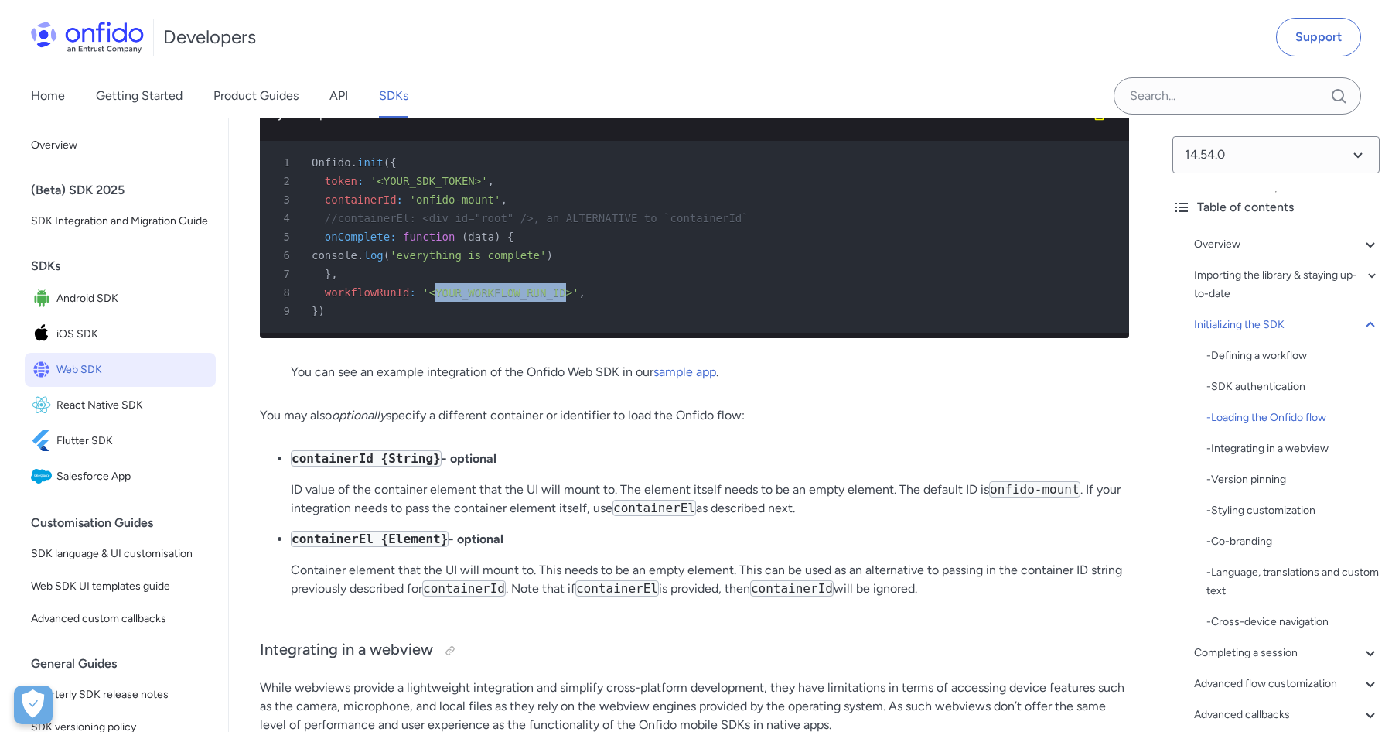
scroll to position [3898, 0]
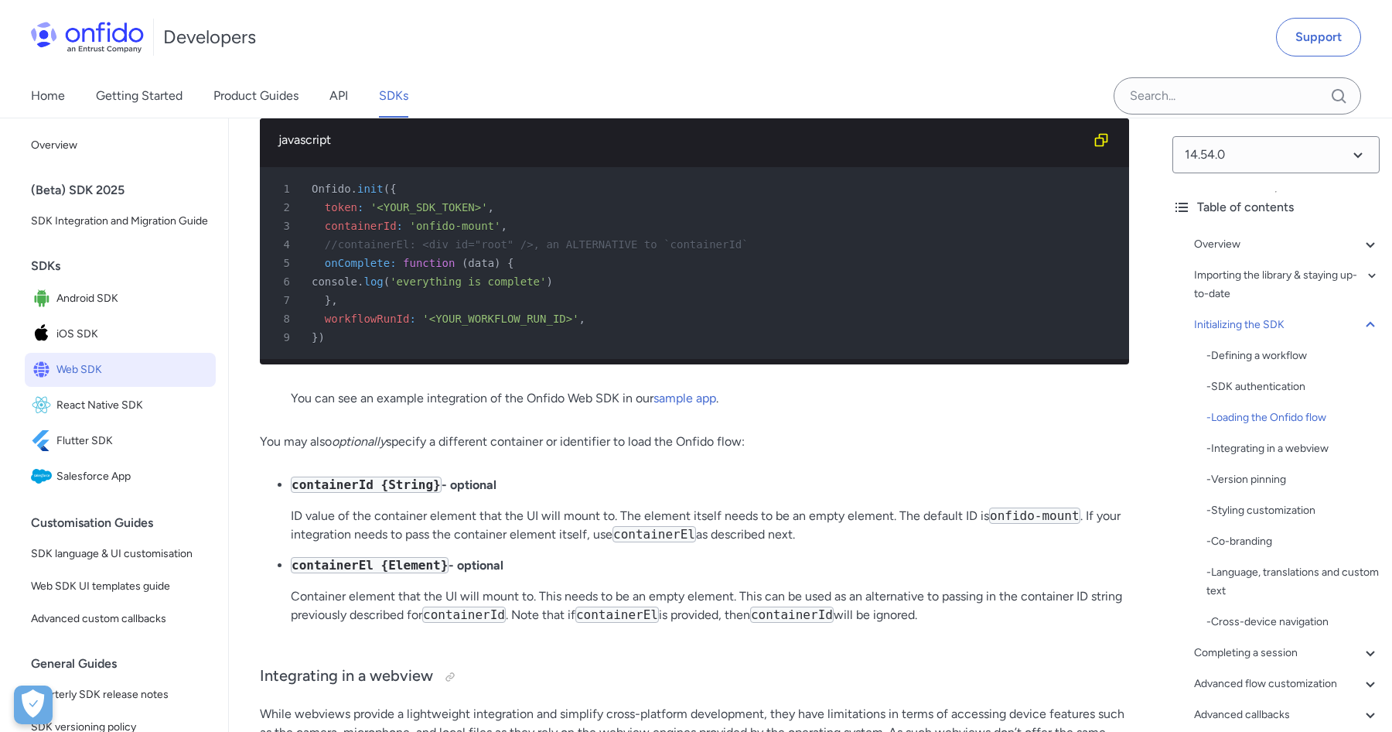
click at [390, 325] on span "workflowRunId" at bounding box center [367, 318] width 85 height 12
click at [338, 573] on code "containerEl {Element}" at bounding box center [370, 565] width 158 height 16
copy code "containerEl"
